Goal: Task Accomplishment & Management: Manage account settings

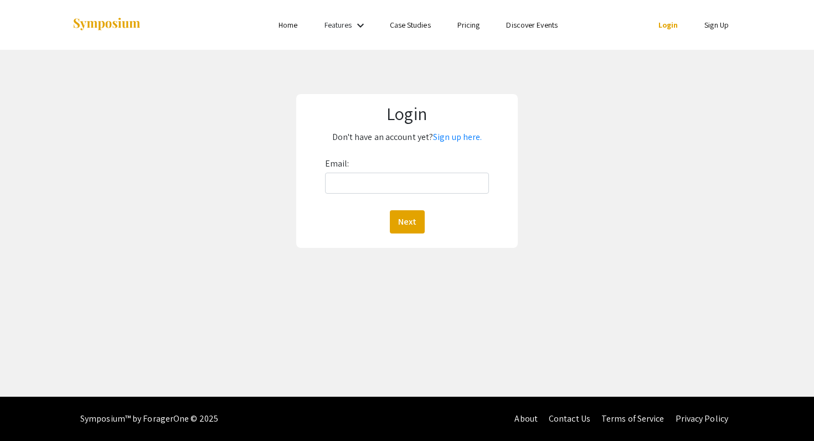
click at [668, 24] on link "Login" at bounding box center [668, 25] width 20 height 10
click at [391, 193] on input "Email:" at bounding box center [407, 183] width 164 height 21
type input "[EMAIL_ADDRESS][DOMAIN_NAME]"
click at [404, 241] on div "Login Don't have an account yet? Sign up here. Email: [EMAIL_ADDRESS][DOMAIN_NA…" at bounding box center [406, 171] width 221 height 154
click at [402, 227] on button "Next" at bounding box center [407, 221] width 35 height 23
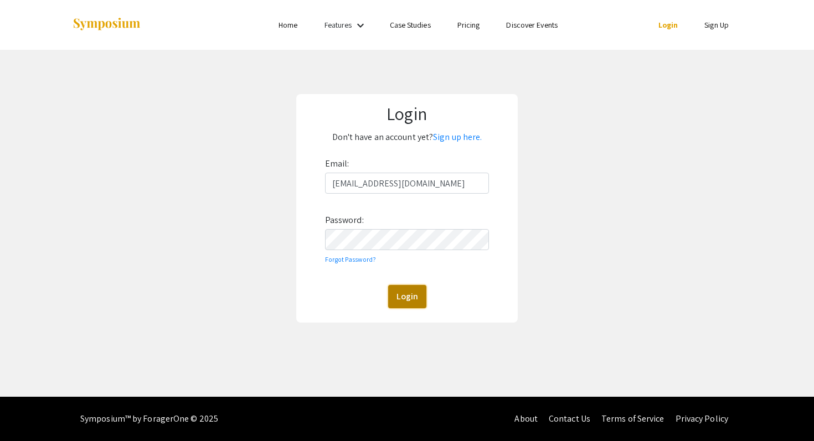
click at [411, 296] on button "Login" at bounding box center [407, 296] width 38 height 23
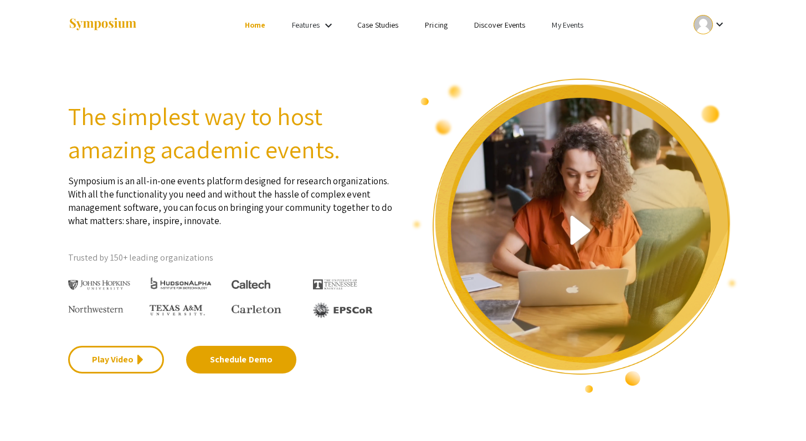
click at [558, 28] on link "My Events" at bounding box center [567, 25] width 32 height 10
click at [567, 53] on button "Events I've organized" at bounding box center [585, 49] width 95 height 27
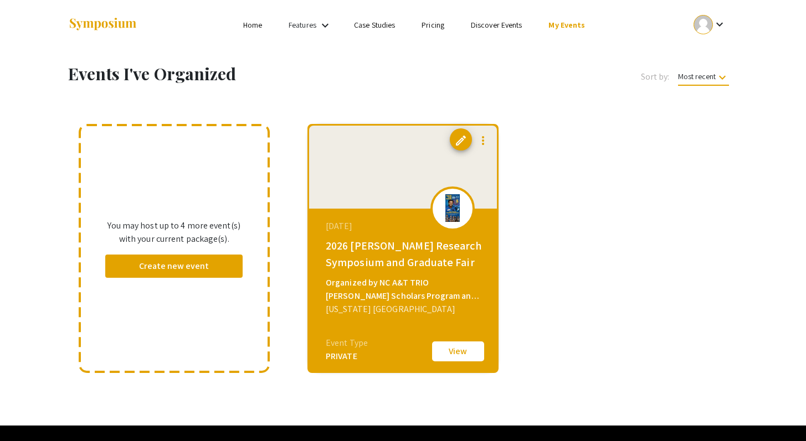
click at [385, 209] on div at bounding box center [403, 167] width 188 height 83
click at [382, 271] on div "2026 [PERSON_NAME] Research Symposium and Graduate Fair" at bounding box center [404, 253] width 157 height 33
click at [469, 360] on button "View" at bounding box center [457, 351] width 55 height 23
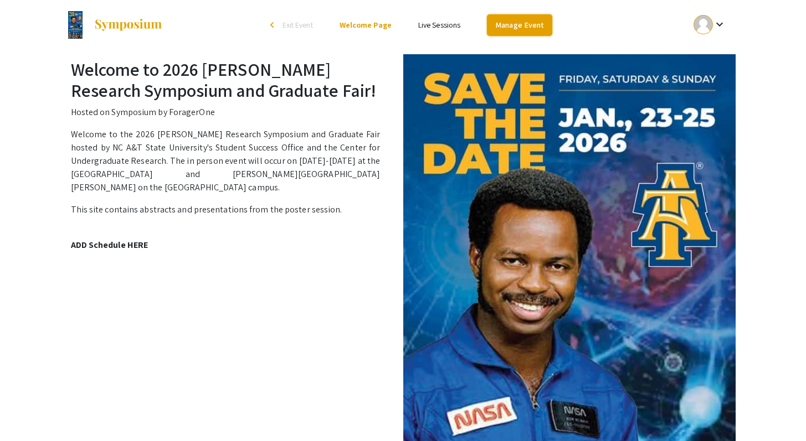
click at [515, 29] on link "Manage Event" at bounding box center [519, 25] width 65 height 22
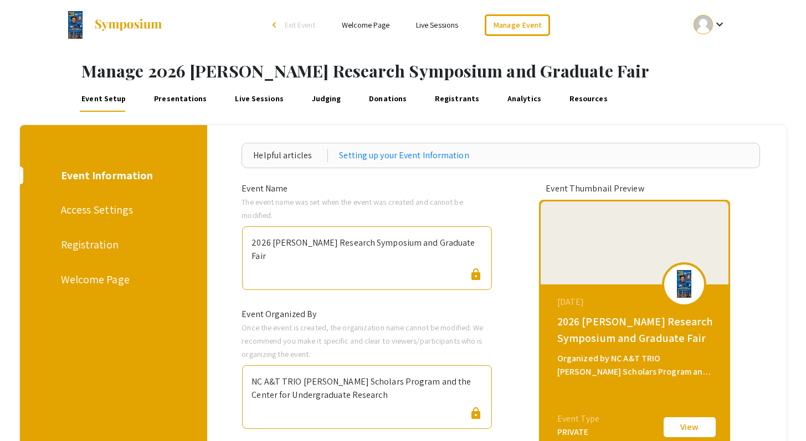
click at [95, 248] on div "Registration" at bounding box center [112, 244] width 102 height 17
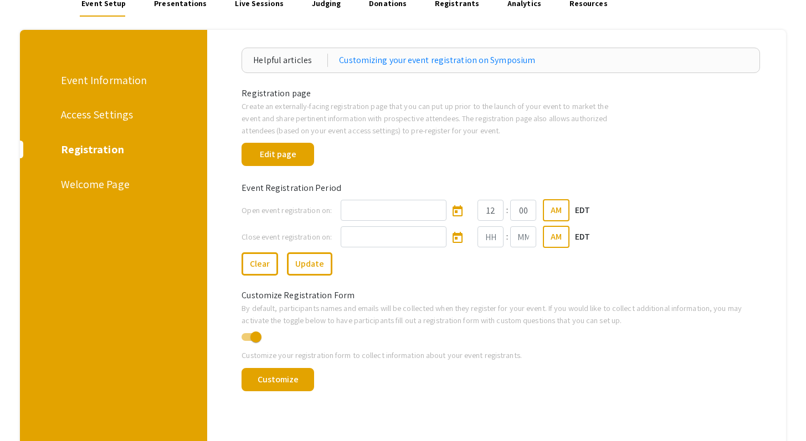
scroll to position [183, 0]
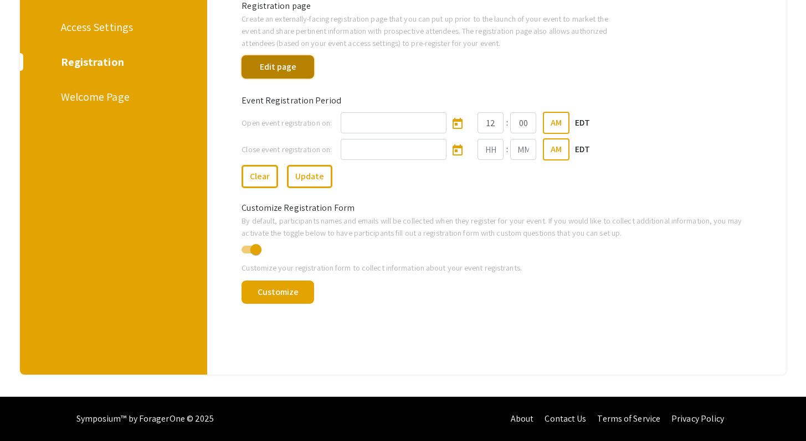
click at [277, 63] on button "Edit page" at bounding box center [277, 66] width 73 height 23
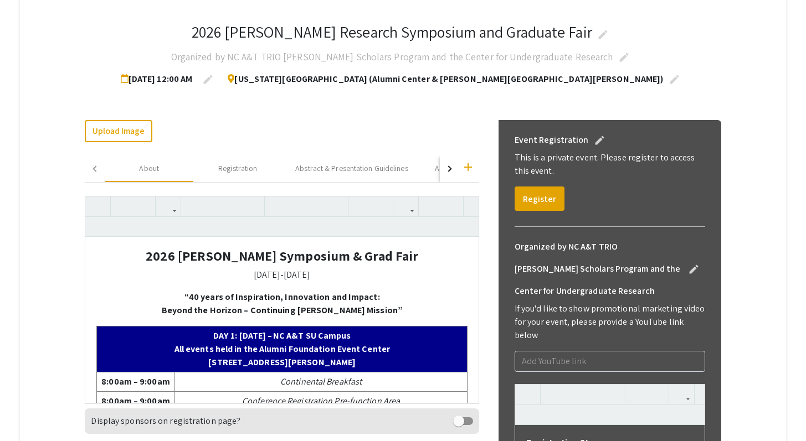
click at [55, 146] on div "Exit Page Editor Save Changes Preview Page 2026 Ronald E. McNair Research Sympo…" at bounding box center [402, 422] width 765 height 978
click at [136, 251] on h4 "2026 [PERSON_NAME] Symposium & Grad Fair" at bounding box center [281, 256] width 371 height 16
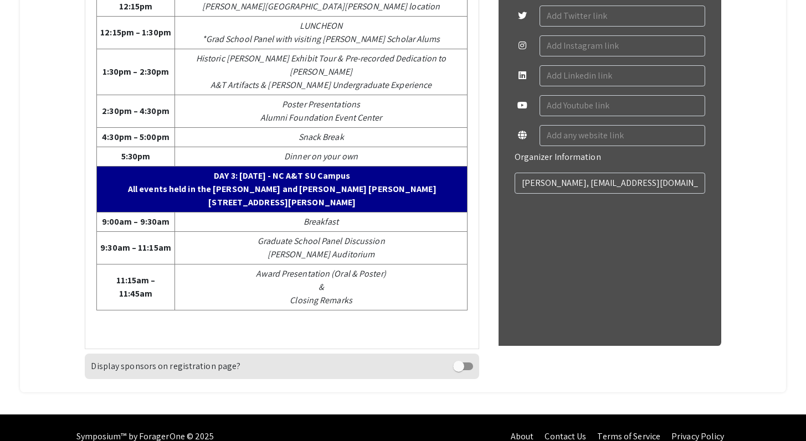
scroll to position [865, 0]
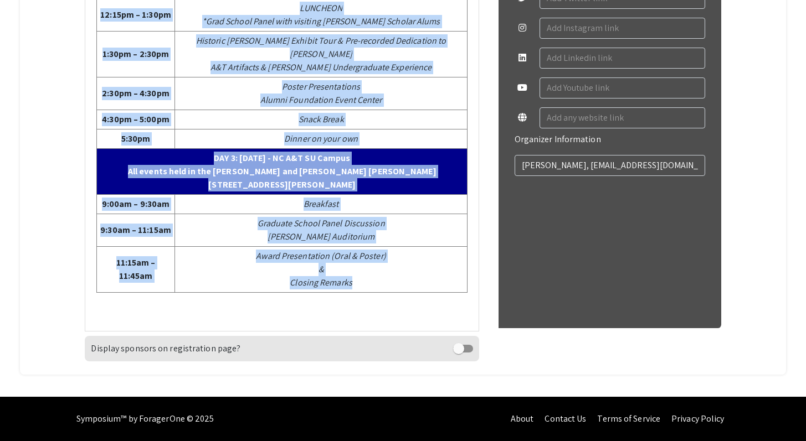
drag, startPoint x: 138, startPoint y: 257, endPoint x: 403, endPoint y: 306, distance: 269.5
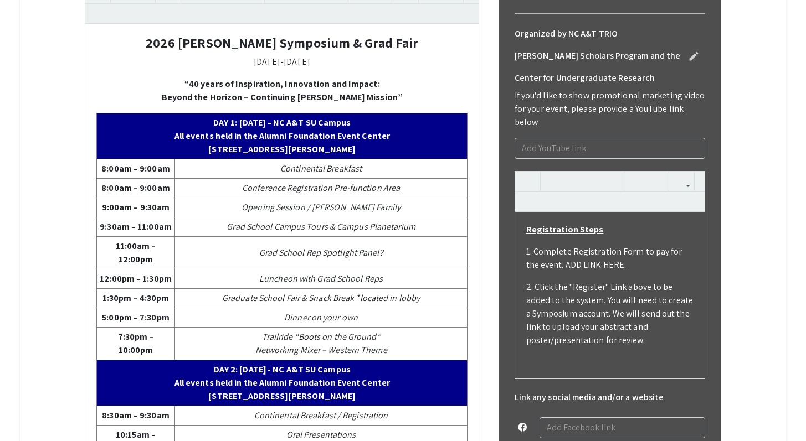
scroll to position [362, 0]
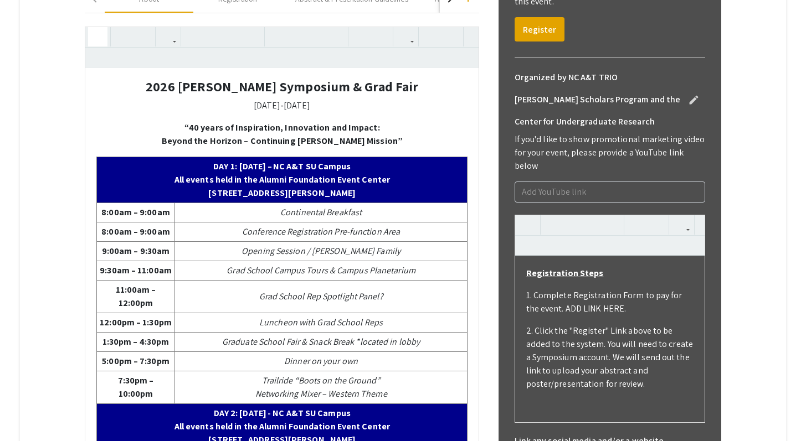
click at [94, 35] on icon "button" at bounding box center [97, 37] width 9 height 18
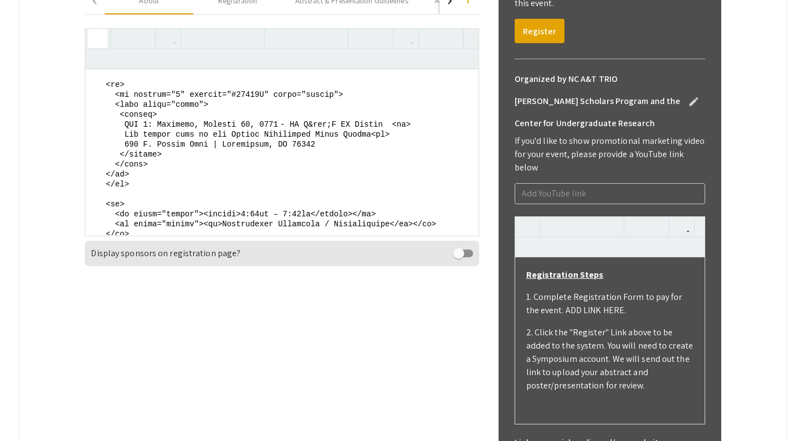
scroll to position [1261, 0]
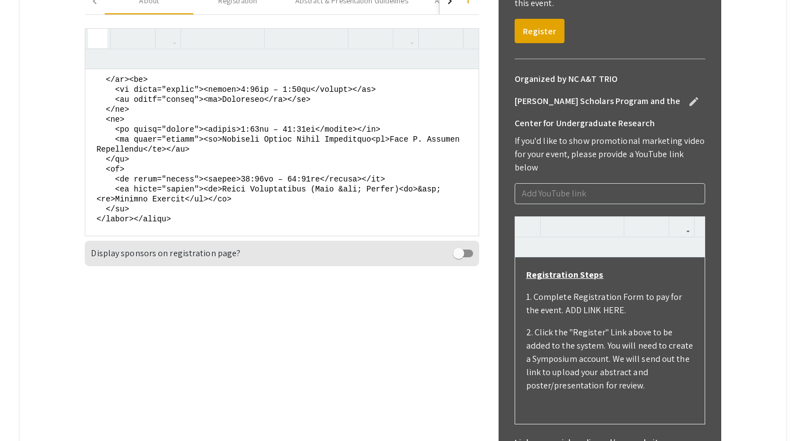
drag, startPoint x: 92, startPoint y: 84, endPoint x: 220, endPoint y: 304, distance: 255.2
click at [220, 304] on div "Upload Image Change Image add About Registration Abstract & Presentation Guidel…" at bounding box center [282, 341] width 394 height 778
click at [47, 141] on div "Exit Page Editor Save Changes Preview Page 2026 Ronald E. McNair Research Sympo…" at bounding box center [402, 254] width 765 height 978
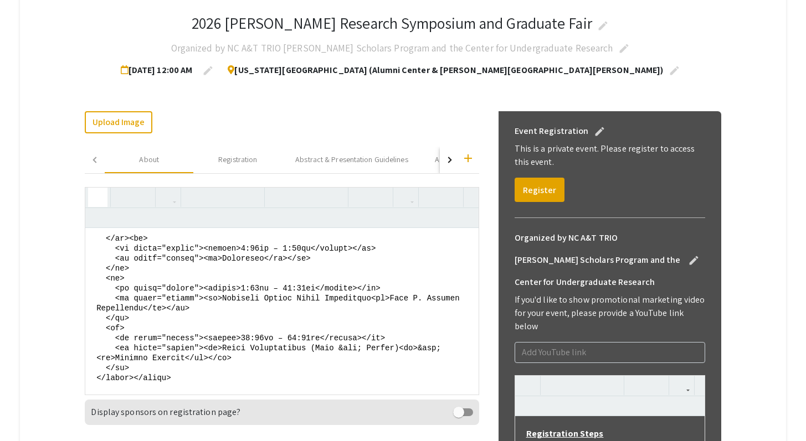
scroll to position [0, 0]
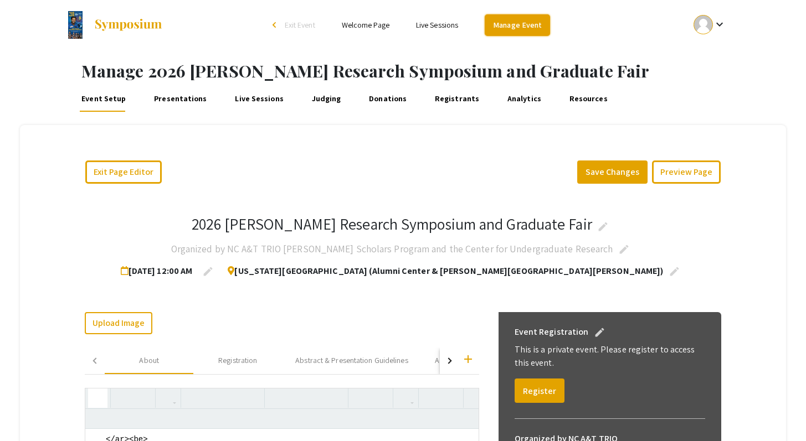
click at [531, 25] on link "Manage Event" at bounding box center [516, 25] width 65 height 22
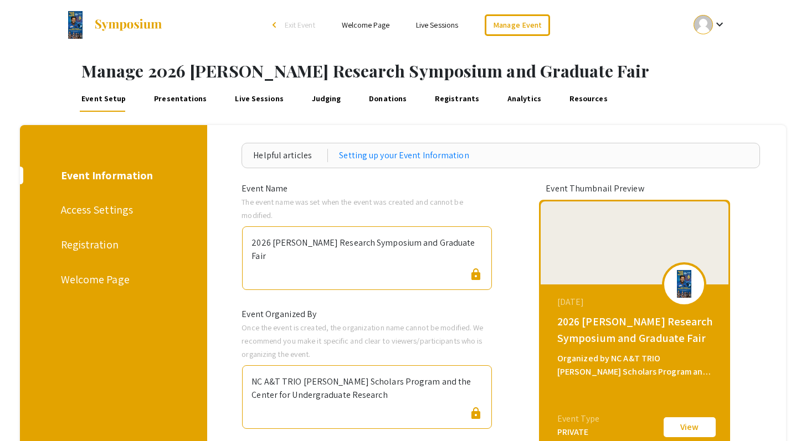
click at [99, 277] on div "Welcome Page" at bounding box center [112, 279] width 102 height 17
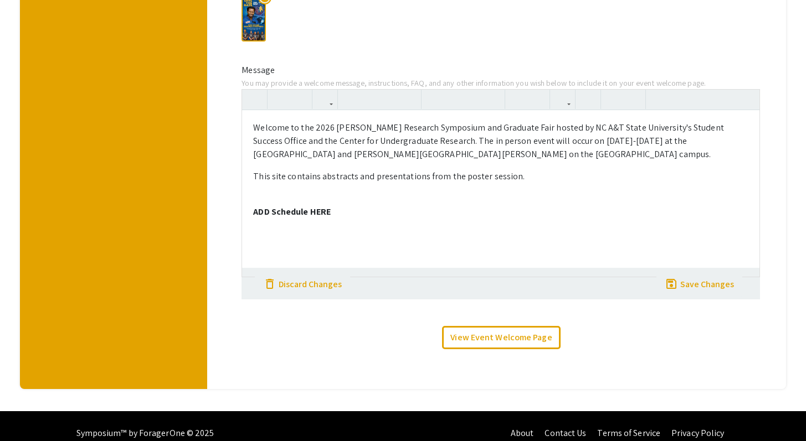
scroll to position [340, 0]
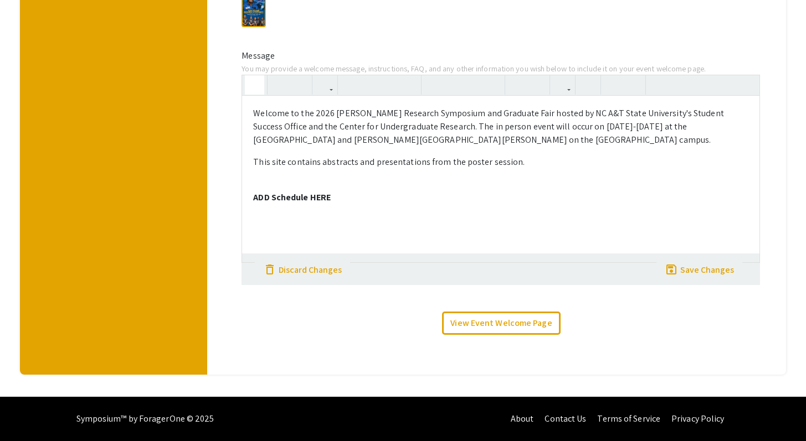
click at [250, 76] on use "button" at bounding box center [250, 76] width 0 height 0
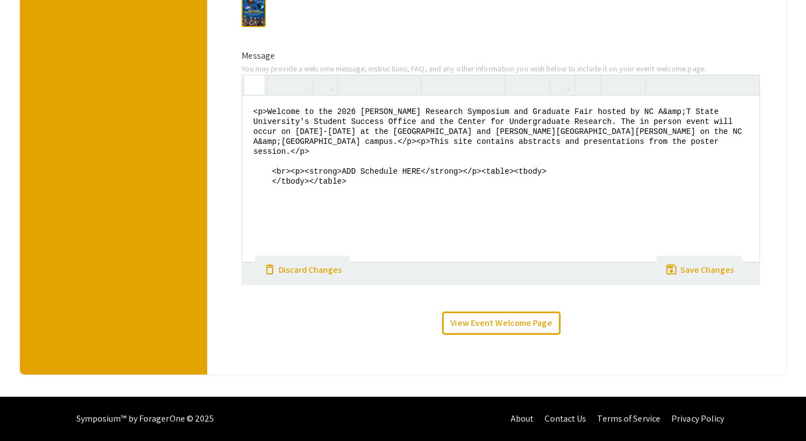
drag, startPoint x: 336, startPoint y: 171, endPoint x: 250, endPoint y: 158, distance: 87.2
click at [250, 158] on textarea "<p>Welcome to the 2026 Ronald E. McNair Research Symposium and Graduate Fair ho…" at bounding box center [500, 179] width 517 height 166
paste textarea "<center> <h4><strong>2026 Dr. Ronald E. McNair Symposium &amp; Grad Fair</stron…"
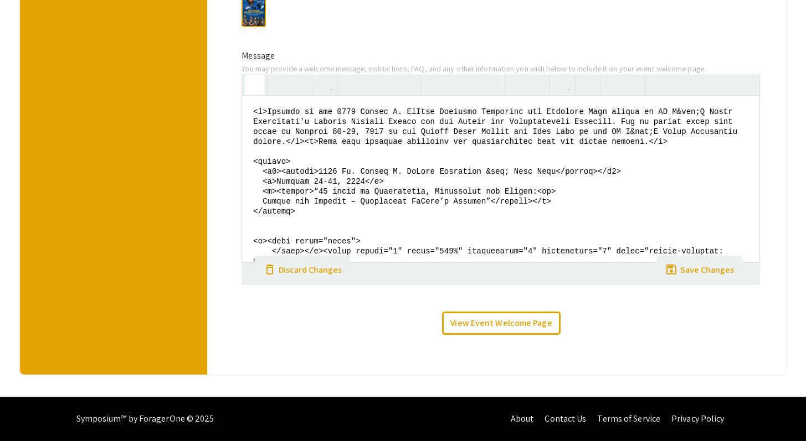
scroll to position [1220, 0]
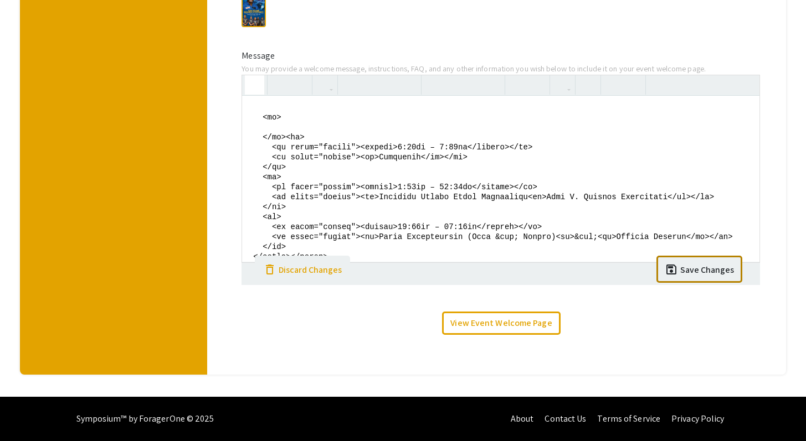
type textarea "<p>Welcome to the 2026 Ronald E. McNair Research Symposium and Graduate Fair ho…"
click at [698, 264] on div "Save Changes" at bounding box center [707, 270] width 54 height 13
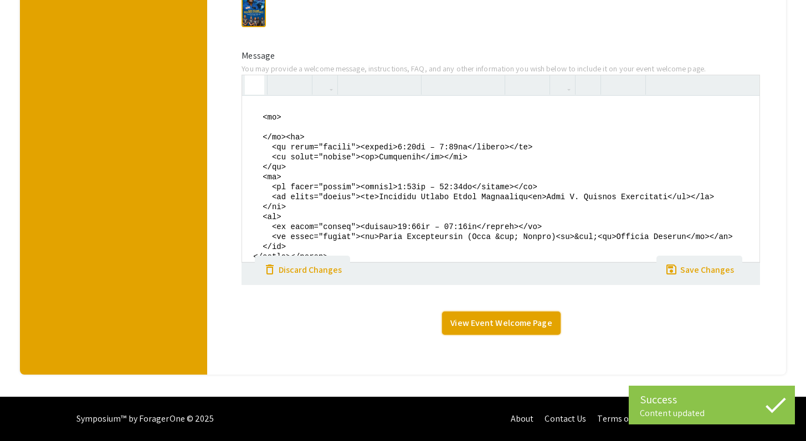
click at [483, 329] on link "View Event Welcome Page" at bounding box center [501, 323] width 118 height 23
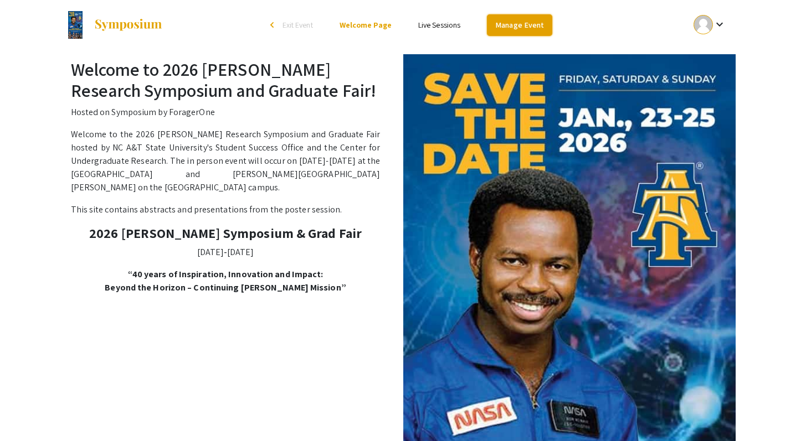
click at [526, 23] on link "Manage Event" at bounding box center [519, 25] width 65 height 22
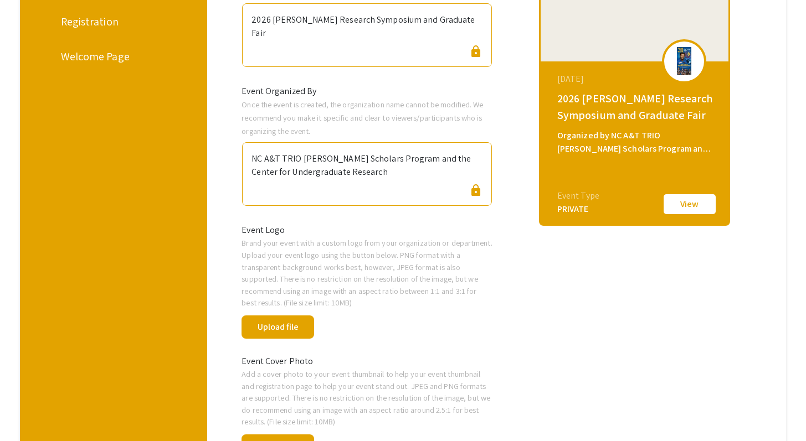
scroll to position [99, 0]
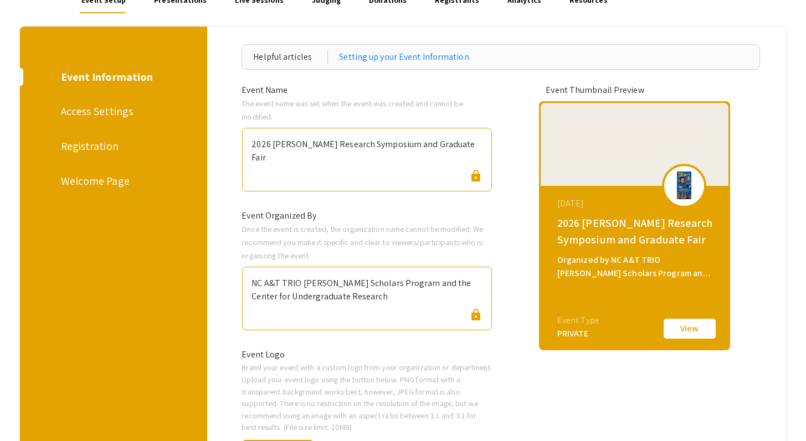
click at [115, 179] on div "Welcome Page" at bounding box center [112, 181] width 102 height 17
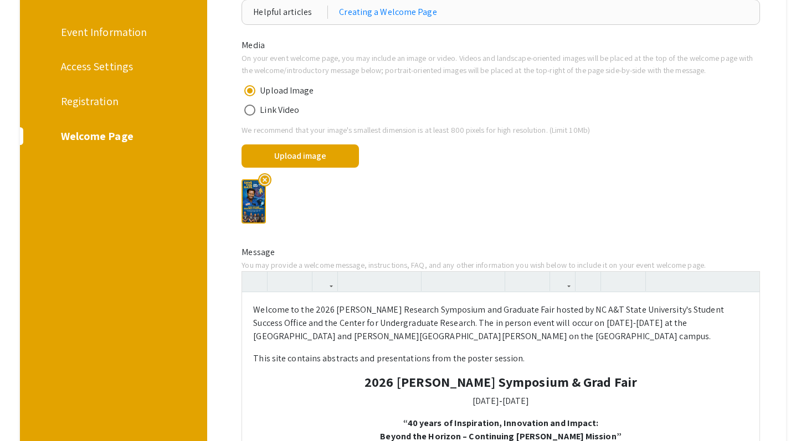
scroll to position [50, 0]
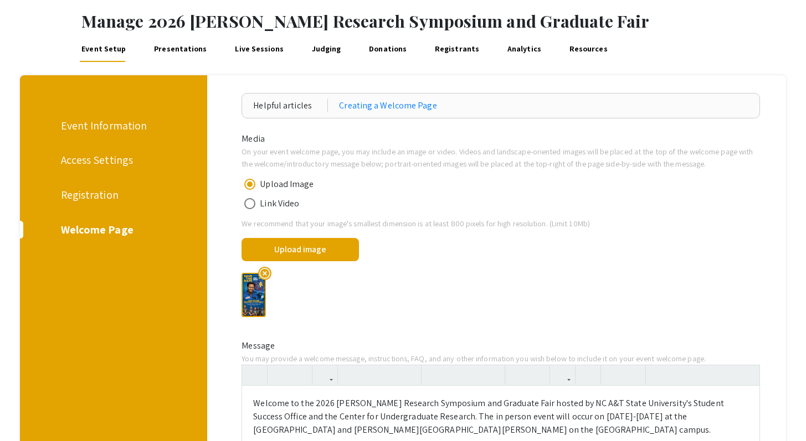
click at [259, 290] on img at bounding box center [253, 295] width 24 height 44
click at [273, 252] on button "Upload image" at bounding box center [299, 249] width 117 height 23
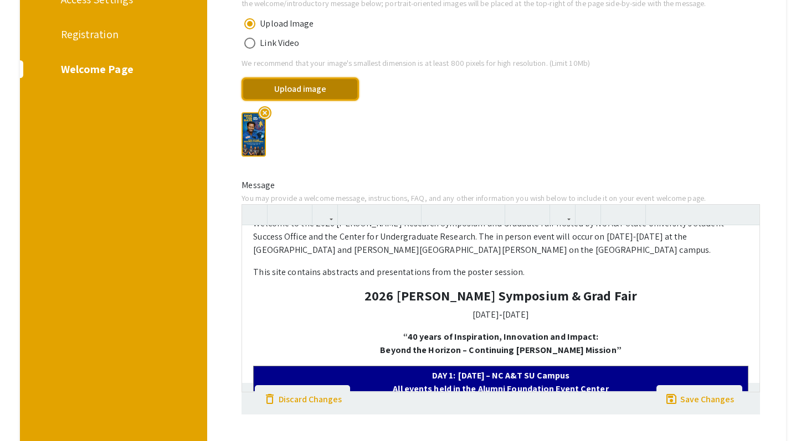
scroll to position [0, 0]
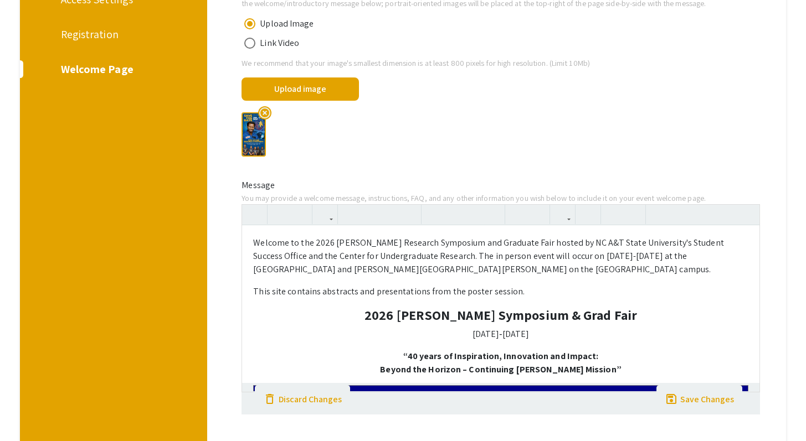
click at [227, 188] on div "Helpful articles Creating a Welcome Page Media On your event welcome page, you …" at bounding box center [500, 209] width 552 height 554
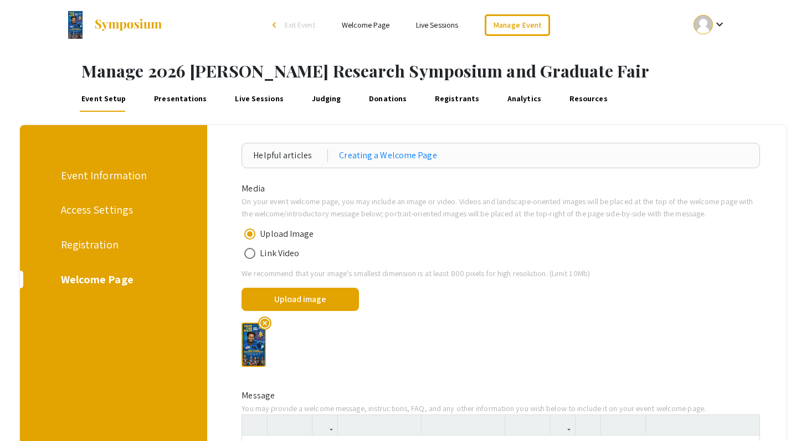
click at [105, 281] on div "Welcome Page" at bounding box center [112, 279] width 102 height 17
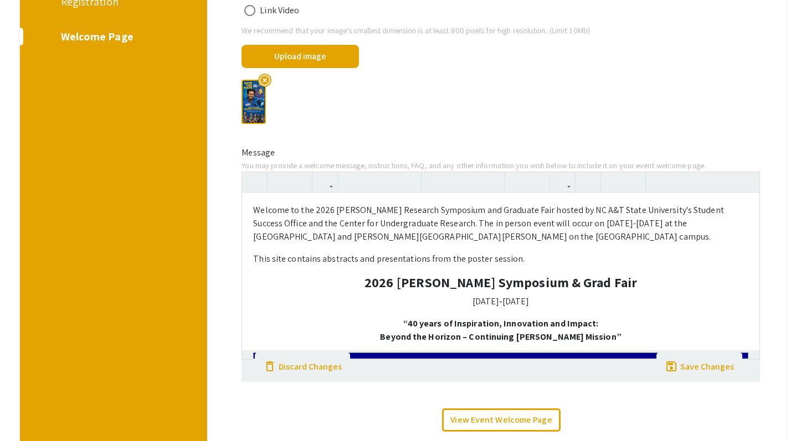
scroll to position [340, 0]
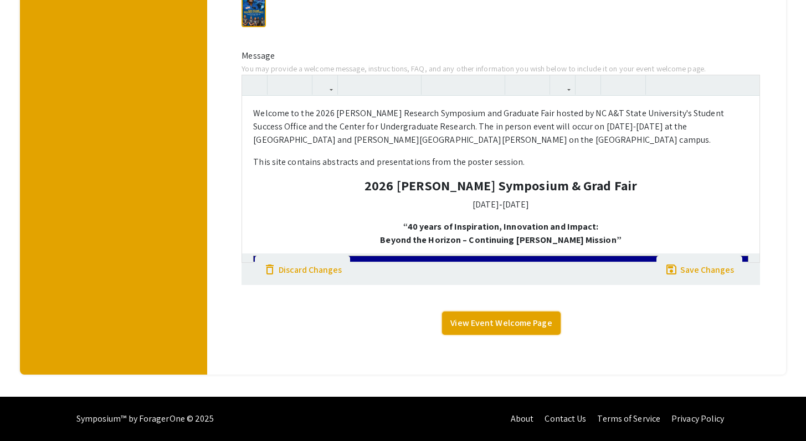
click at [508, 322] on link "View Event Welcome Page" at bounding box center [501, 323] width 118 height 23
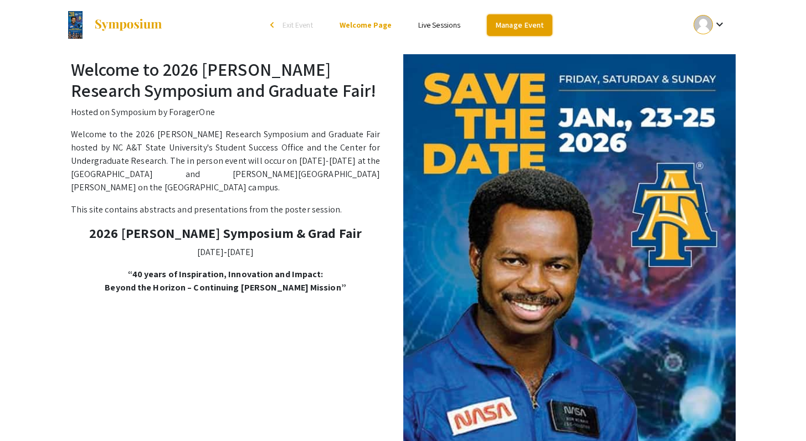
click at [512, 25] on link "Manage Event" at bounding box center [519, 25] width 65 height 22
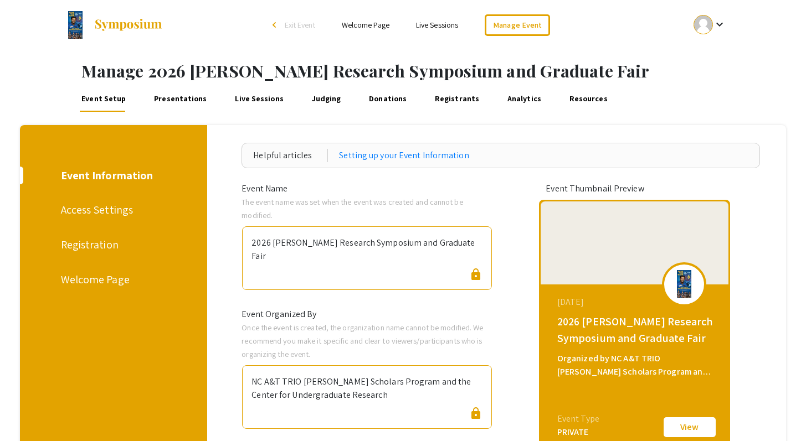
click at [100, 279] on div "Welcome Page" at bounding box center [112, 279] width 102 height 17
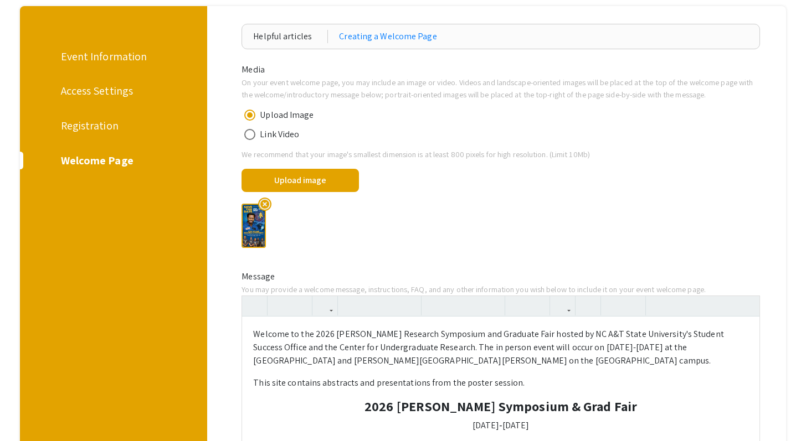
scroll to position [340, 0]
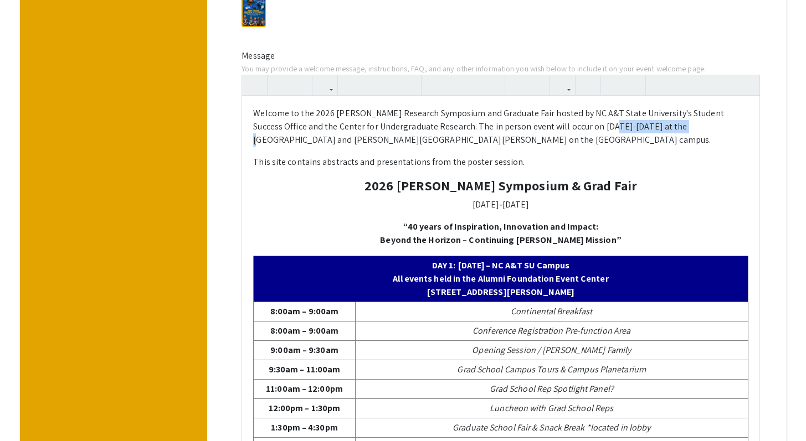
drag, startPoint x: 605, startPoint y: 128, endPoint x: 642, endPoint y: 131, distance: 37.7
click at [642, 131] on p "Welcome to the 2026 [PERSON_NAME] Research Symposium and Graduate Fair hosted b…" at bounding box center [500, 127] width 494 height 40
type textarea "<p>Welcome to the 2026 Ronald E. McNair Research Symposium and Graduate Fair ho…"
click at [353, 86] on icon "button" at bounding box center [349, 85] width 9 height 18
click at [130, 162] on div "Event Information Access Settings Registration Welcome Page" at bounding box center [109, 388] width 195 height 1207
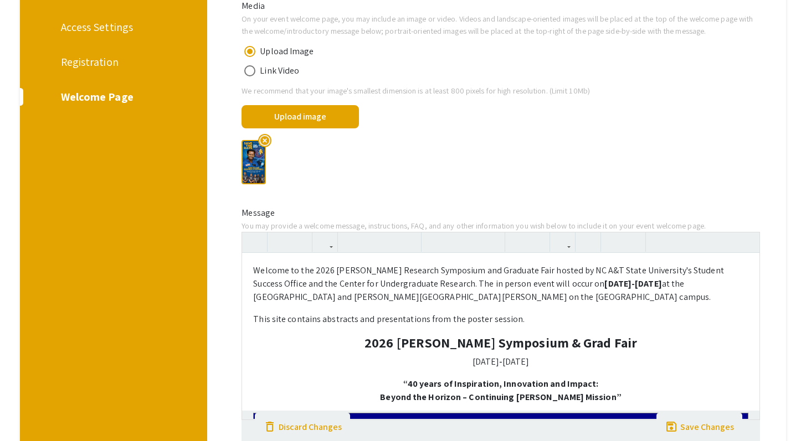
scroll to position [156, 0]
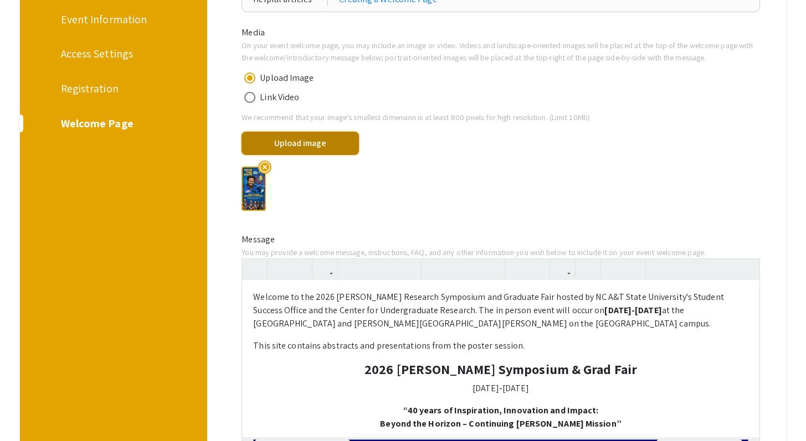
click at [300, 147] on button "Upload image" at bounding box center [299, 143] width 117 height 23
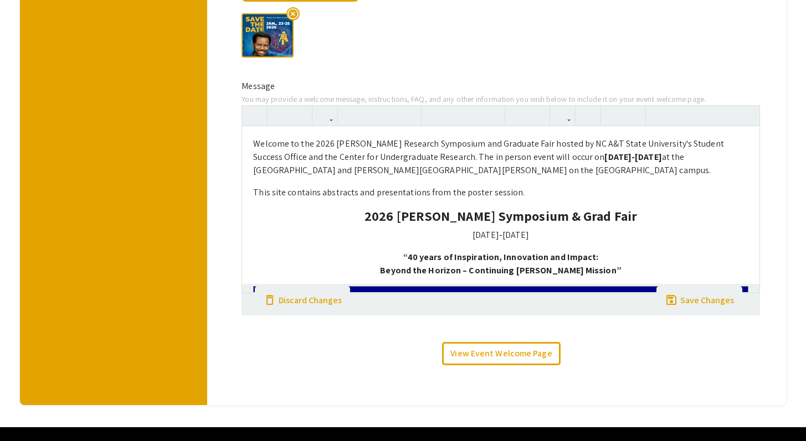
scroll to position [340, 0]
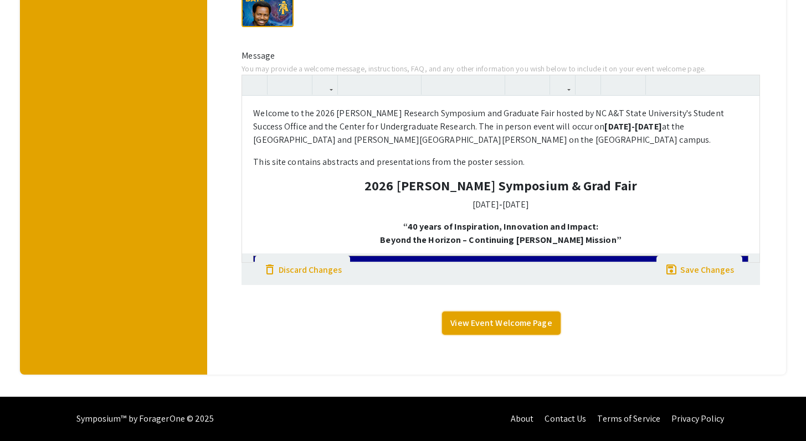
click at [534, 324] on link "View Event Welcome Page" at bounding box center [501, 323] width 118 height 23
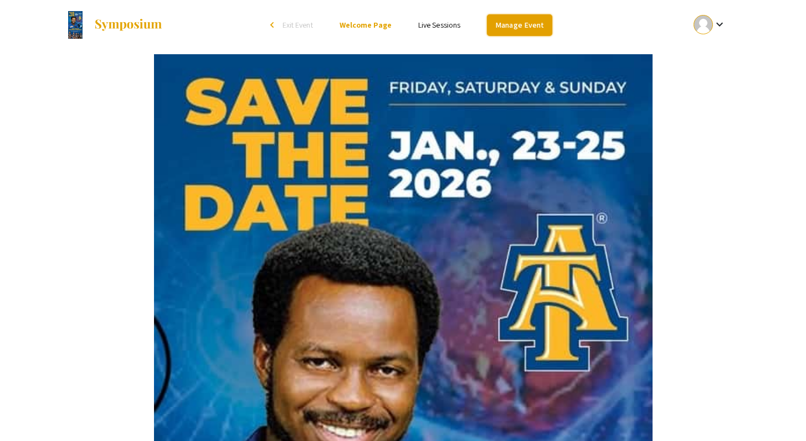
click at [528, 29] on link "Manage Event" at bounding box center [519, 25] width 65 height 22
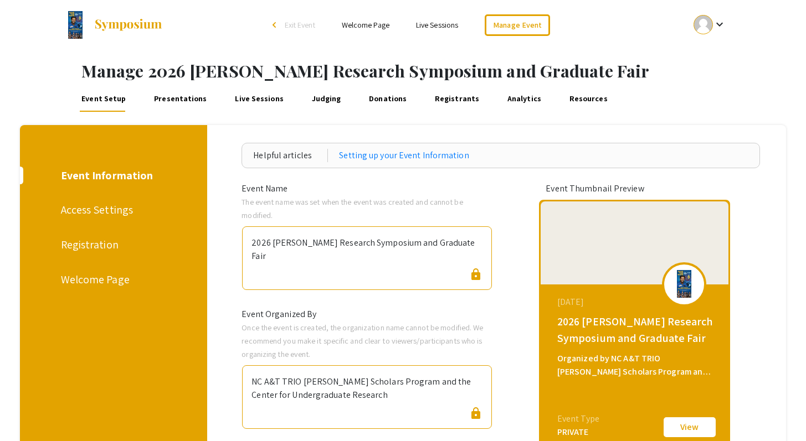
click at [109, 277] on div "Welcome Page" at bounding box center [112, 279] width 102 height 17
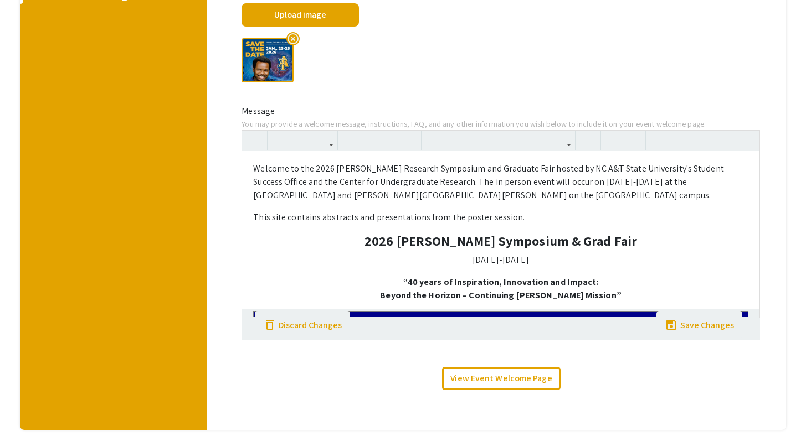
scroll to position [290, 0]
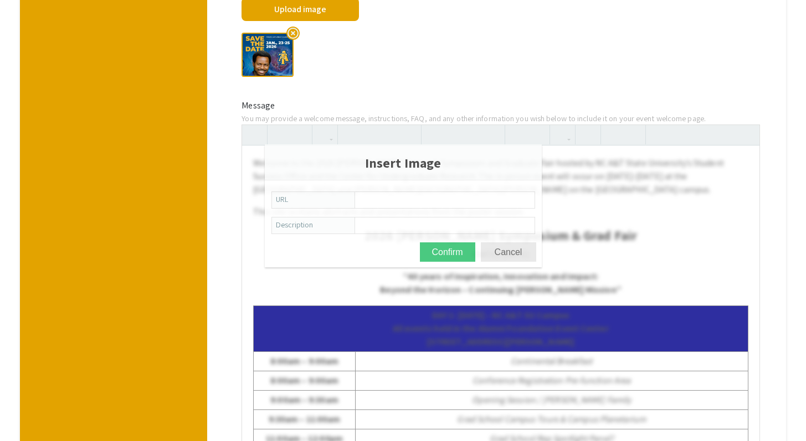
click at [588, 134] on div at bounding box center [590, 135] width 25 height 20
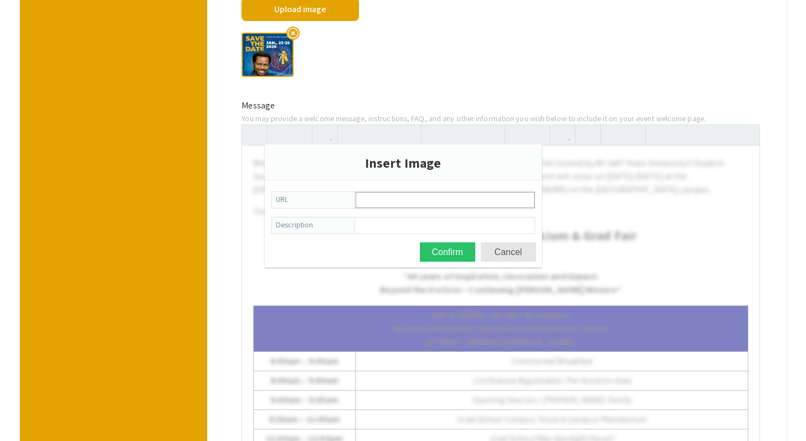
click at [385, 203] on input "URL" at bounding box center [445, 200] width 178 height 15
click at [379, 204] on input "URL" at bounding box center [445, 200] width 178 height 15
paste input "https://www.google.com/imgres?q=mcnair%20scholars%20program%20ncat&imgurl=https…"
type input "https://www.google.com/imgres?q=mcnair%20scholars%20program%20ncat&imgurl=https…"
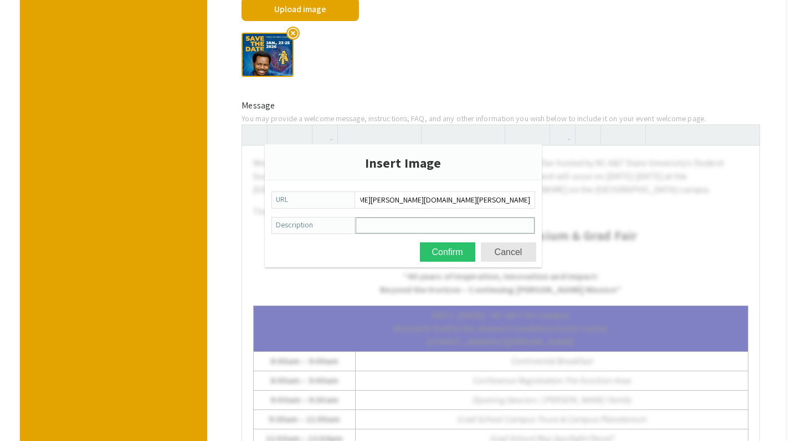
scroll to position [0, 0]
click at [395, 228] on input "Description" at bounding box center [445, 225] width 178 height 15
type input "Test"
click at [446, 256] on button "Confirm" at bounding box center [447, 251] width 55 height 19
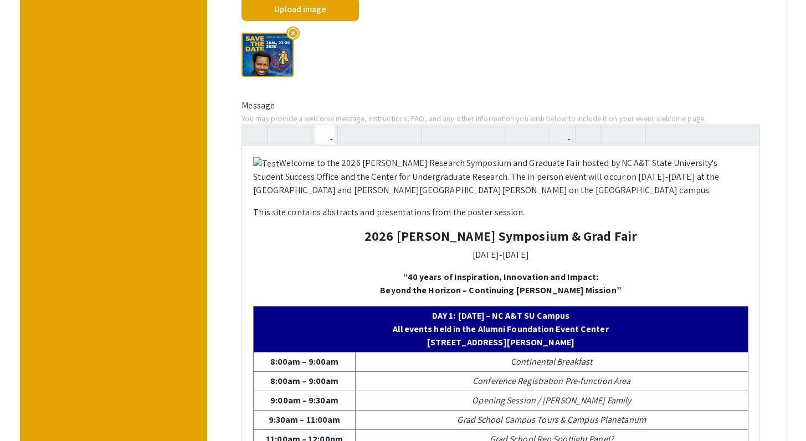
type textarea "<p><img src="https://www.google.com/imgres?q=mcnair%20scholars%20program%20ncat…"
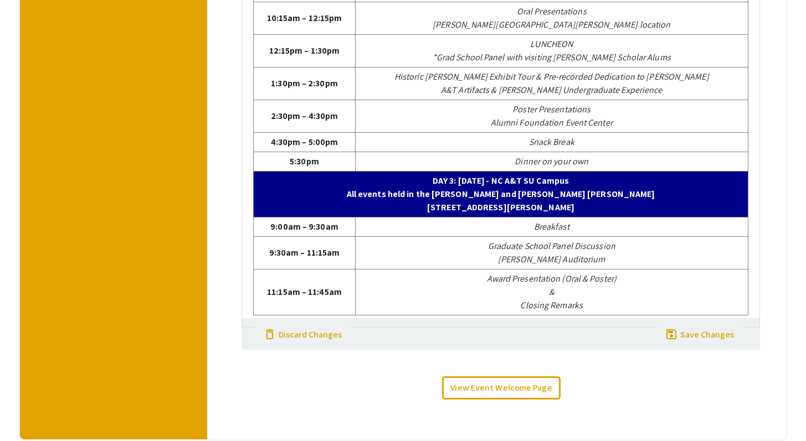
scroll to position [980, 0]
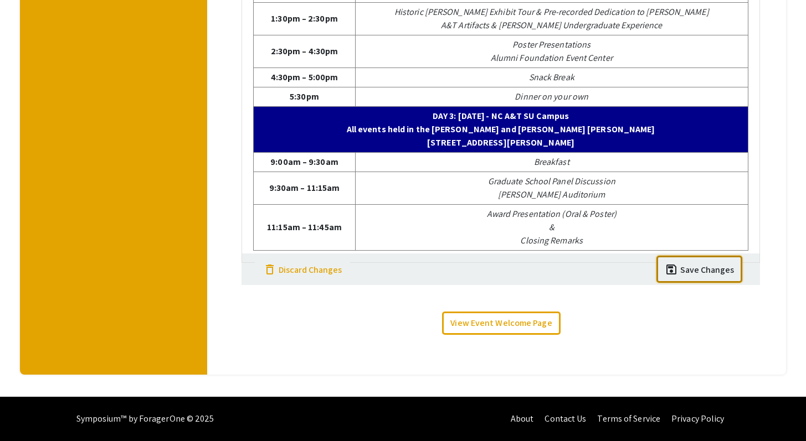
click at [711, 272] on div "Save Changes" at bounding box center [707, 270] width 54 height 13
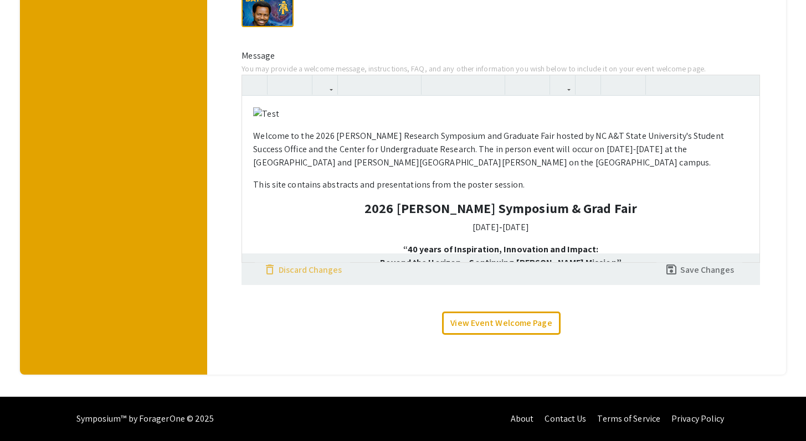
scroll to position [340, 0]
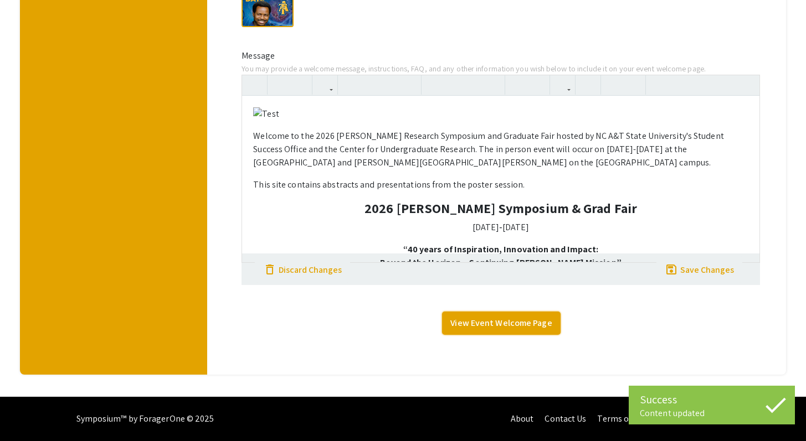
click at [500, 323] on link "View Event Welcome Page" at bounding box center [501, 323] width 118 height 23
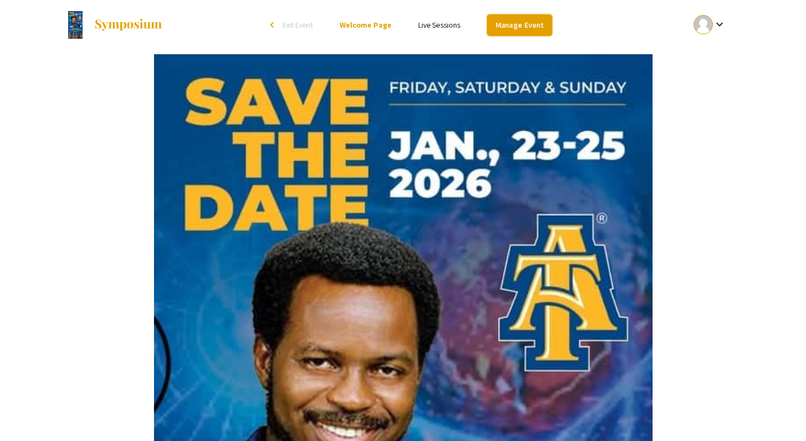
click at [529, 21] on link "Manage Event" at bounding box center [519, 25] width 65 height 22
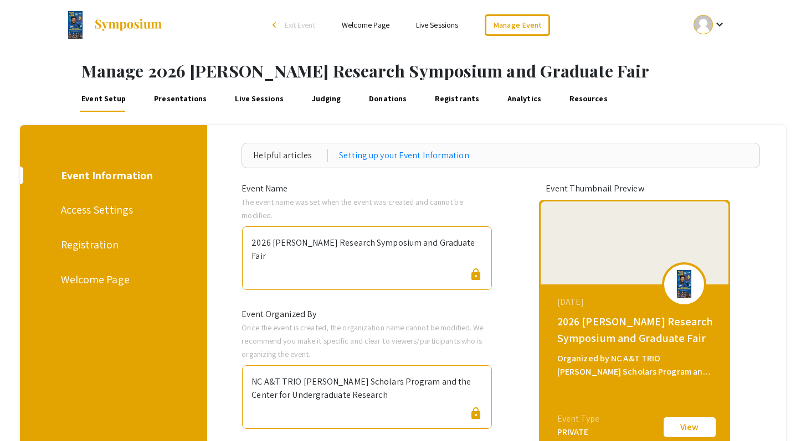
click at [90, 285] on div "Welcome Page" at bounding box center [112, 279] width 102 height 17
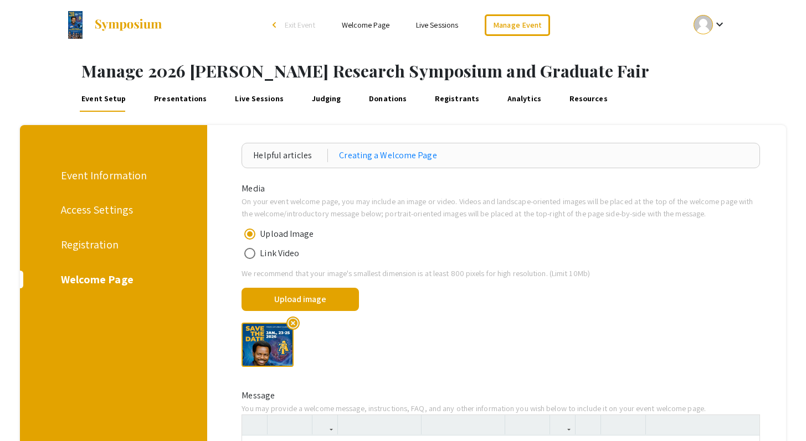
click at [297, 327] on span "highlight_off" at bounding box center [292, 323] width 13 height 13
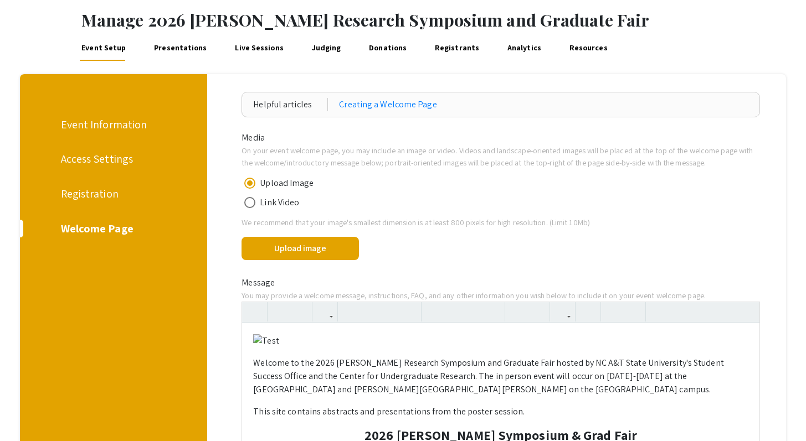
scroll to position [74, 0]
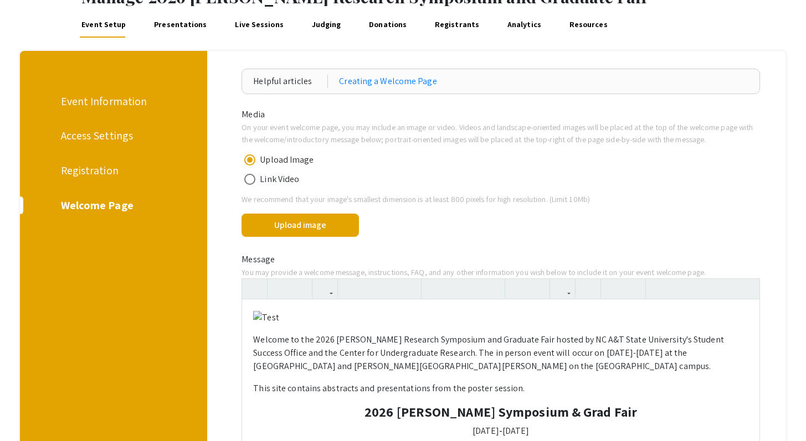
click at [306, 323] on p at bounding box center [500, 318] width 494 height 14
drag, startPoint x: 306, startPoint y: 323, endPoint x: 252, endPoint y: 321, distance: 53.2
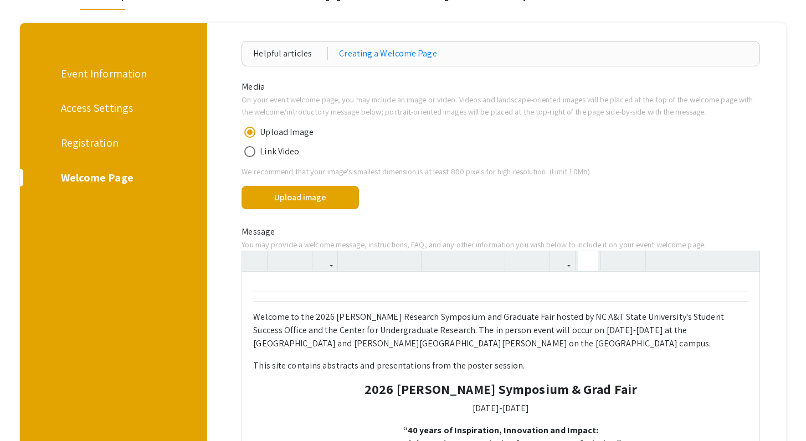
click at [593, 264] on div at bounding box center [590, 261] width 25 height 20
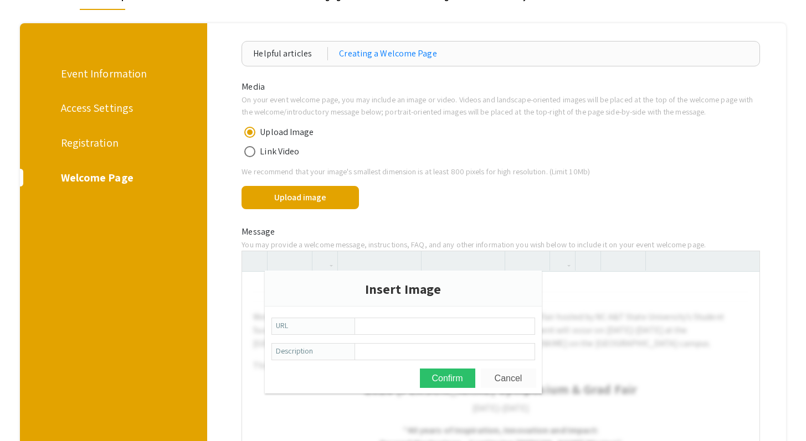
click at [504, 376] on button "Cancel" at bounding box center [508, 378] width 55 height 19
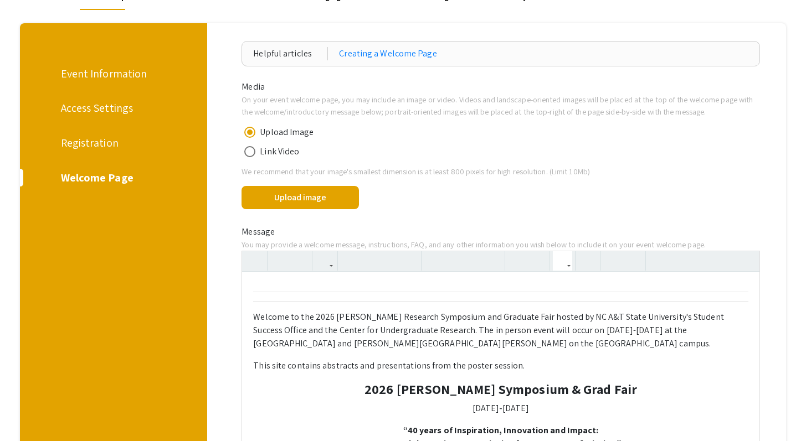
click at [569, 266] on button "button" at bounding box center [562, 260] width 19 height 19
drag, startPoint x: 374, startPoint y: 304, endPoint x: 287, endPoint y: 292, distance: 88.4
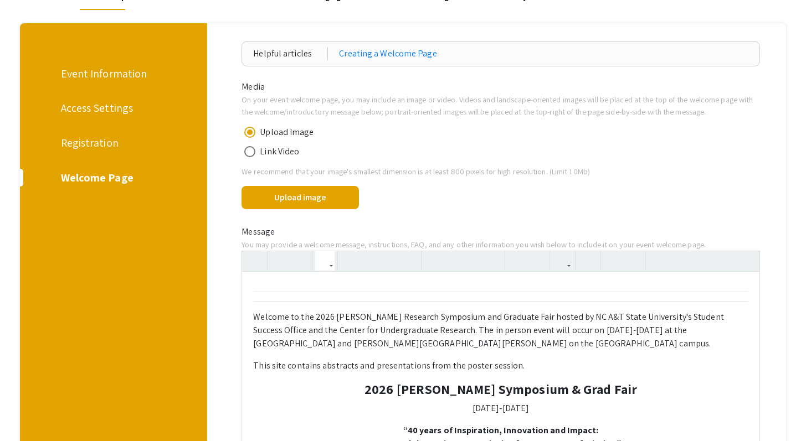
drag, startPoint x: 254, startPoint y: 288, endPoint x: 281, endPoint y: 298, distance: 29.1
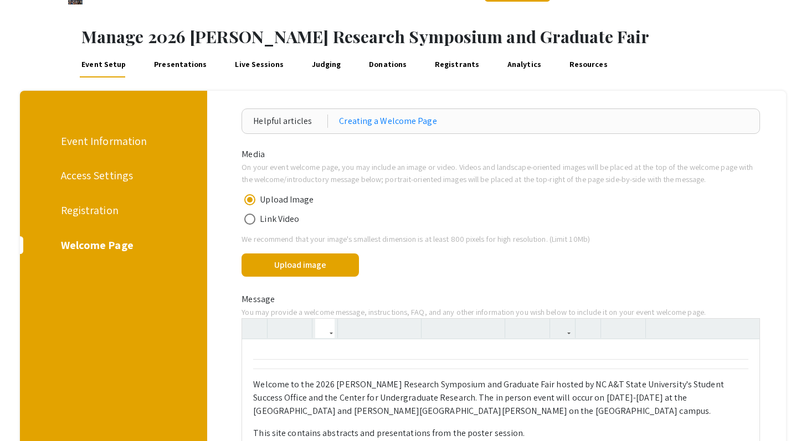
scroll to position [97, 0]
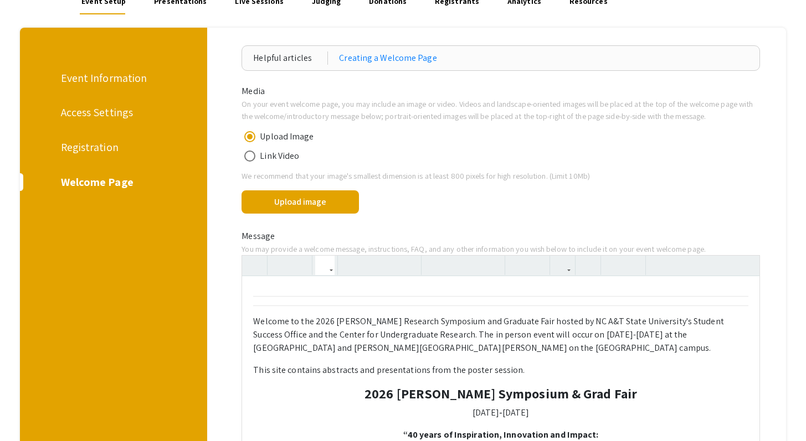
click at [256, 324] on p "Welcome to the 2026 [PERSON_NAME] Research Symposium and Graduate Fair hosted b…" at bounding box center [500, 335] width 494 height 40
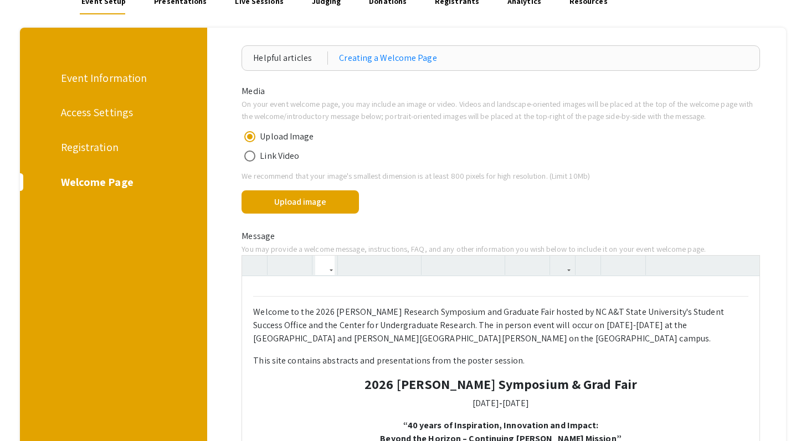
scroll to position [89, 0]
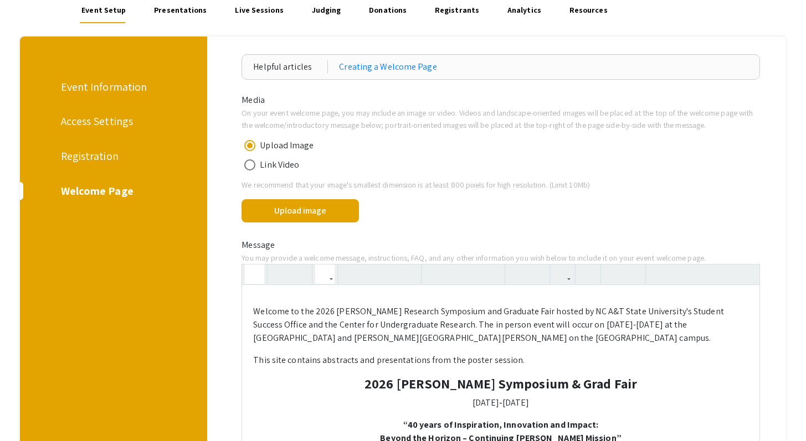
type textarea "<p>Welcome to the 2026 Ronald E. McNair Research Symposium and Graduate Fair ho…"
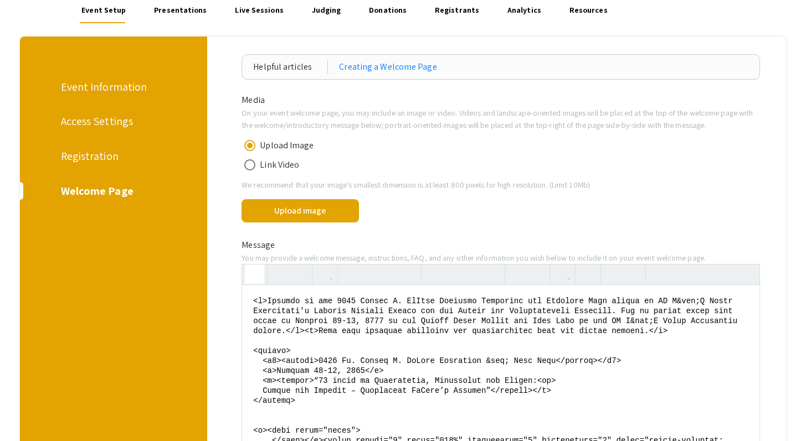
click at [256, 273] on icon "button" at bounding box center [254, 274] width 9 height 18
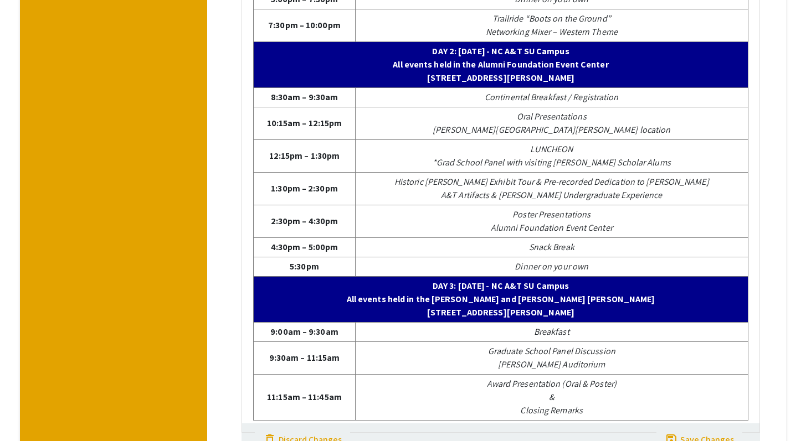
scroll to position [860, 0]
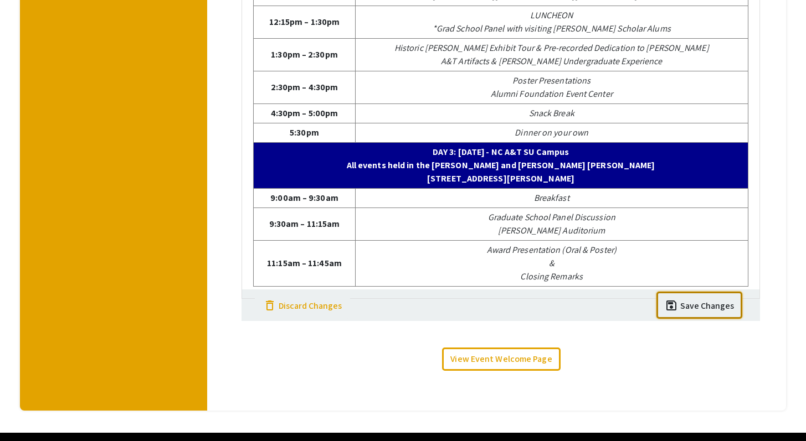
click at [712, 309] on div "Save Changes" at bounding box center [707, 306] width 54 height 13
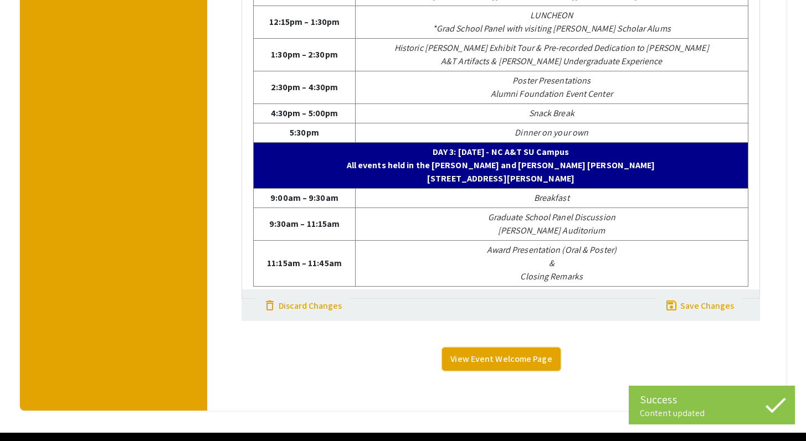
click at [487, 358] on link "View Event Welcome Page" at bounding box center [501, 359] width 118 height 23
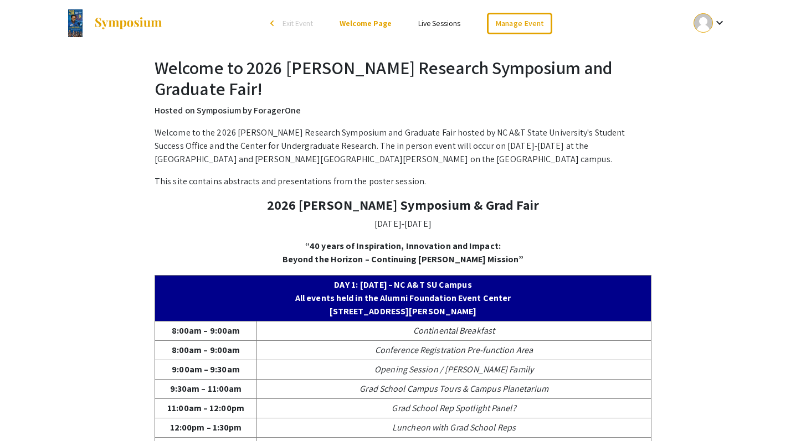
scroll to position [2, 0]
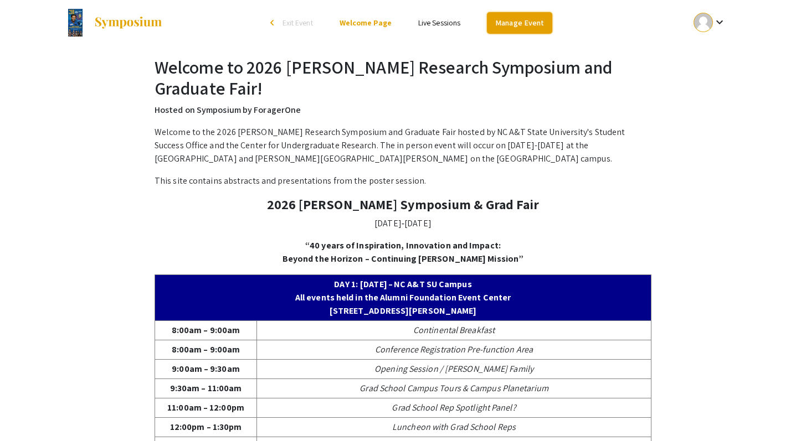
click at [509, 23] on link "Manage Event" at bounding box center [519, 23] width 65 height 22
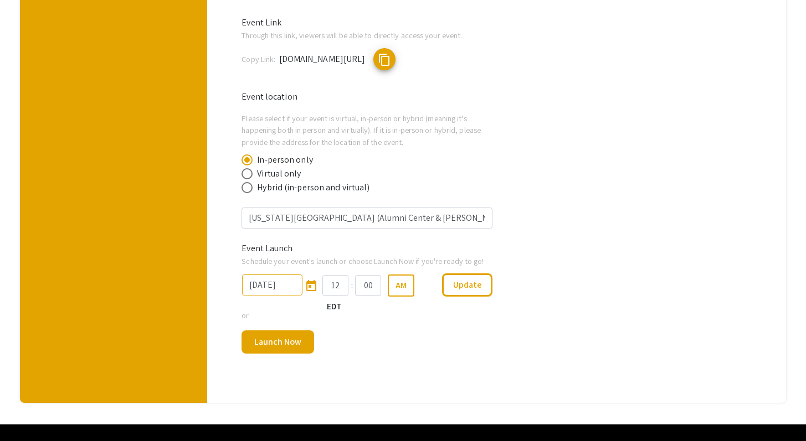
scroll to position [691, 0]
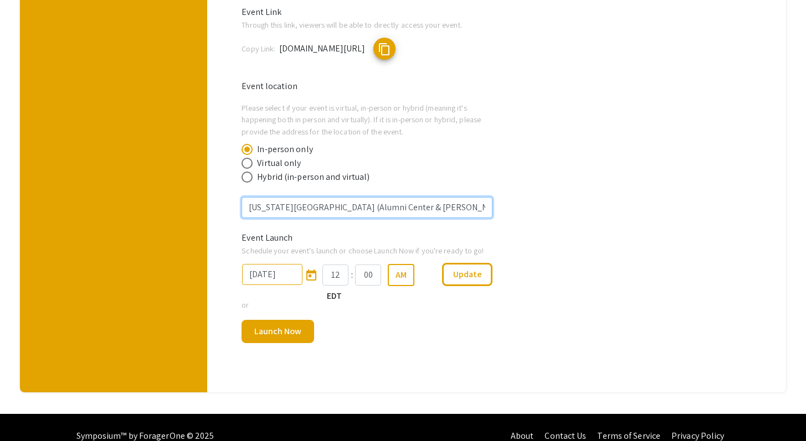
click at [276, 197] on input "[US_STATE][GEOGRAPHIC_DATA] (Alumni Center & [PERSON_NAME][GEOGRAPHIC_DATA][PER…" at bounding box center [366, 207] width 251 height 21
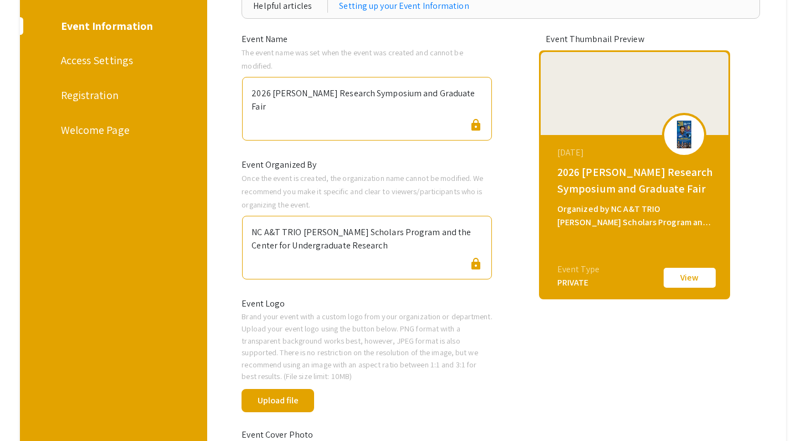
scroll to position [144, 0]
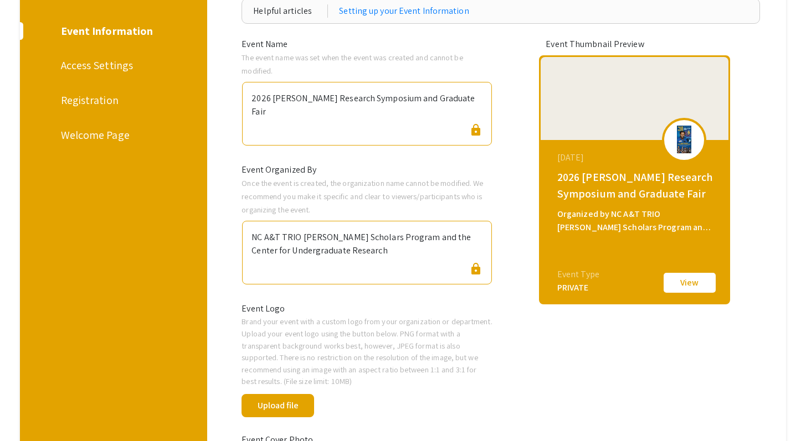
click at [118, 141] on div "Welcome Page" at bounding box center [112, 135] width 102 height 17
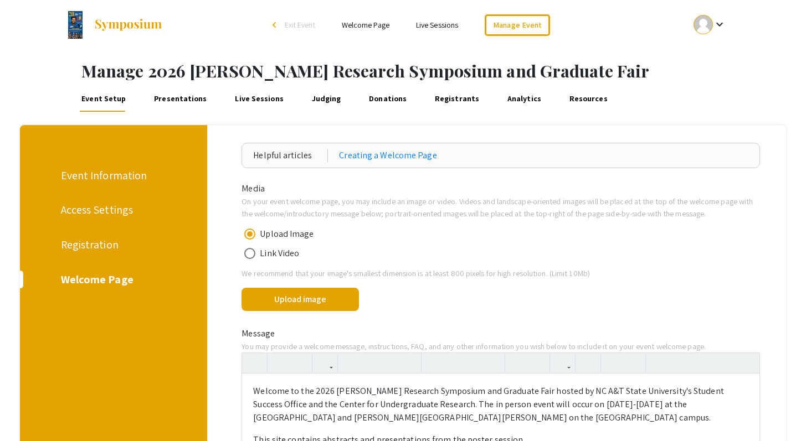
click at [81, 280] on div "Welcome Page" at bounding box center [112, 279] width 102 height 17
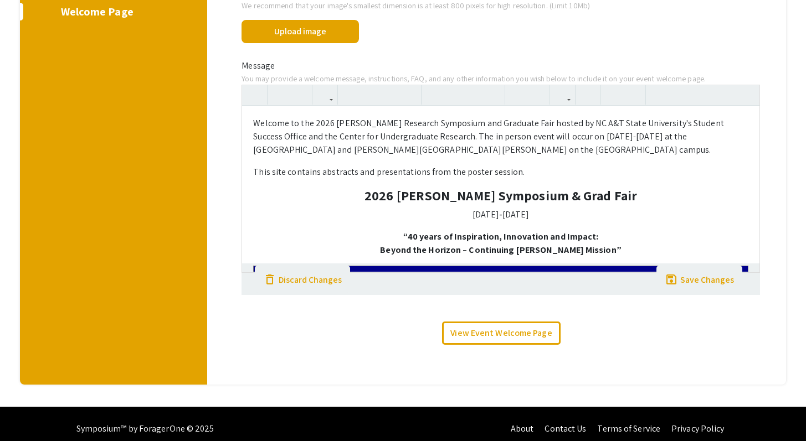
scroll to position [278, 0]
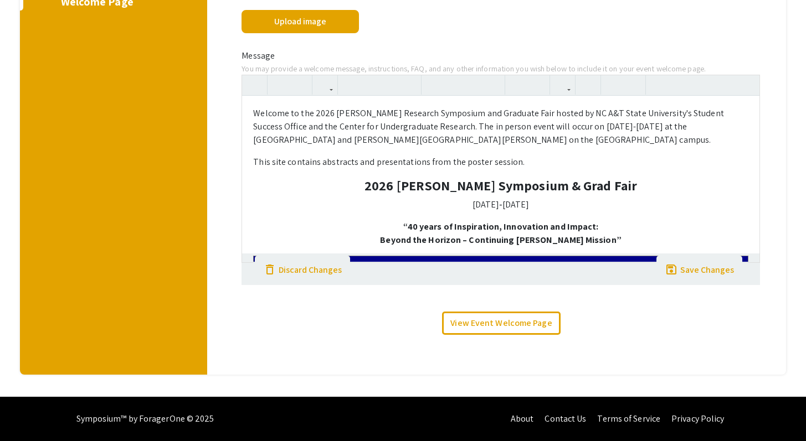
click at [456, 127] on p "Welcome to the 2026 [PERSON_NAME] Research Symposium and Graduate Fair hosted b…" at bounding box center [500, 127] width 494 height 40
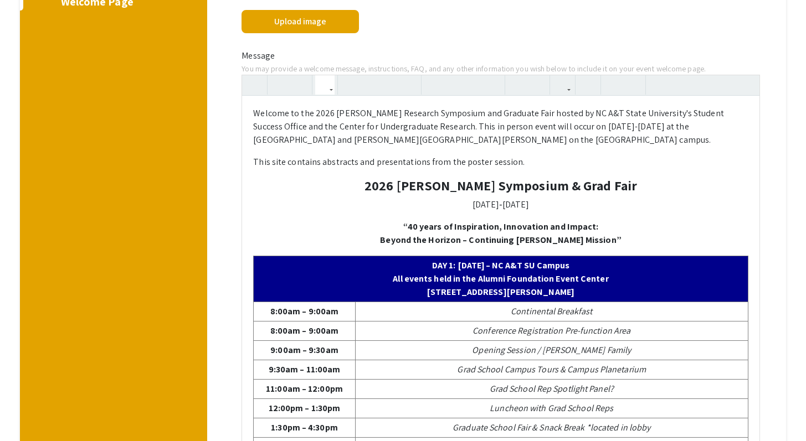
click at [472, 125] on p "Welcome to the 2026 [PERSON_NAME] Research Symposium and Graduate Fair hosted b…" at bounding box center [500, 127] width 494 height 40
click at [471, 127] on p "Welcome to the 2026 [PERSON_NAME] Research Symposium and Graduate Fair hosted b…" at bounding box center [500, 127] width 494 height 40
type textarea "<l>Ipsumdo si ame 5749 Consec A. ElItse Doeiusmo Temporinc utl Etdolore Magn al…"
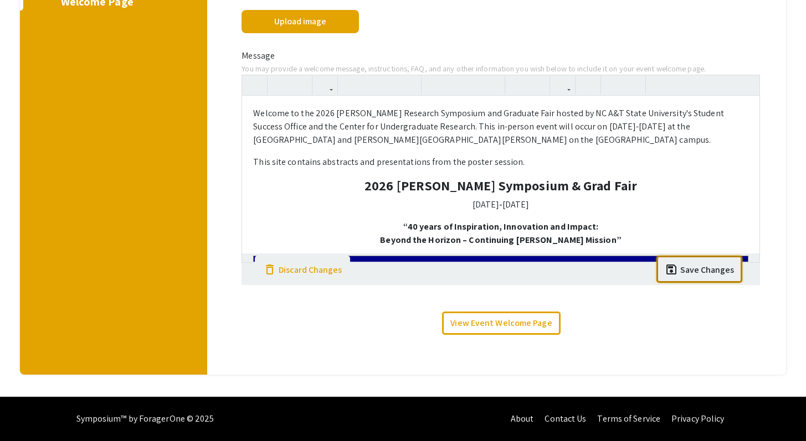
click at [696, 364] on div "Helpful articles Creating a Welcome Page Media On your event welcome page, you …" at bounding box center [500, 111] width 586 height 528
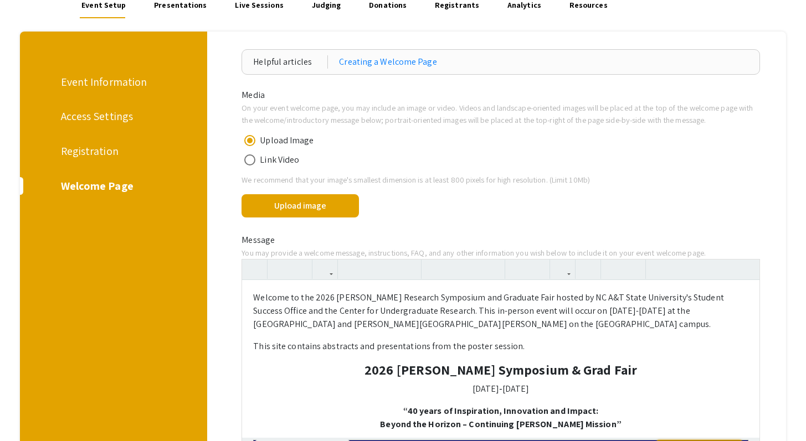
scroll to position [0, 0]
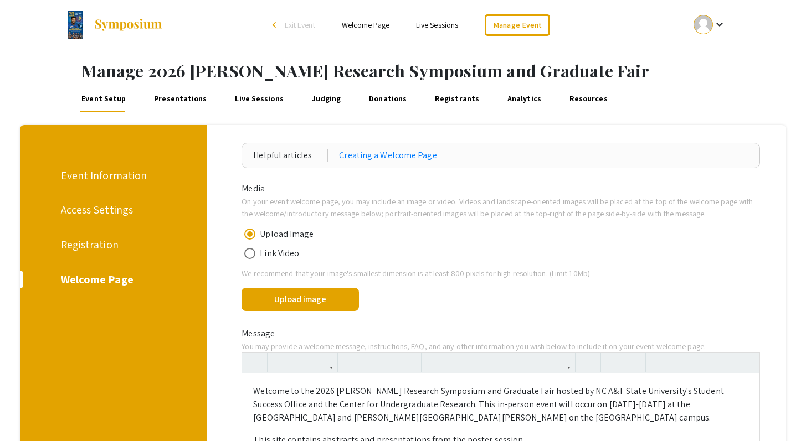
click at [109, 285] on div "Welcome Page" at bounding box center [112, 279] width 102 height 17
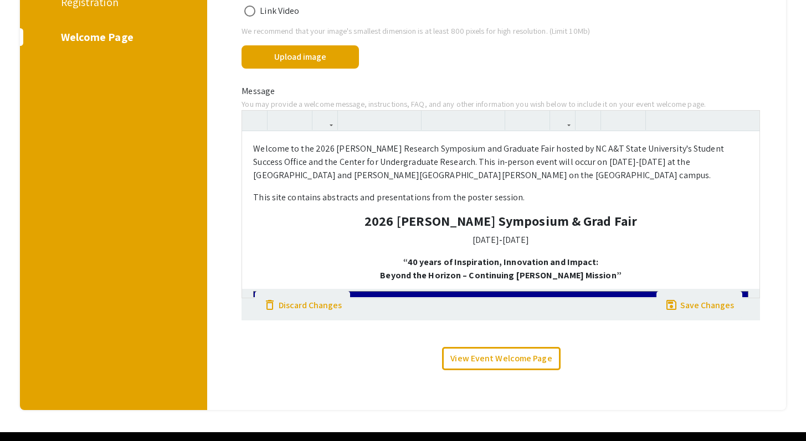
scroll to position [278, 0]
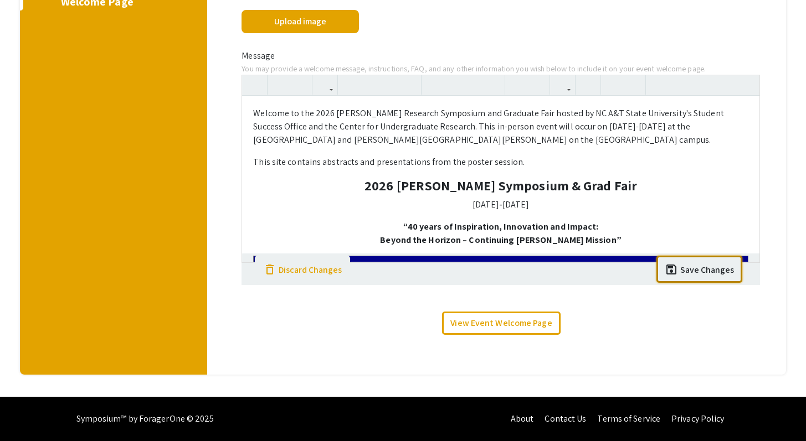
click at [689, 271] on div "Save Changes" at bounding box center [707, 270] width 54 height 13
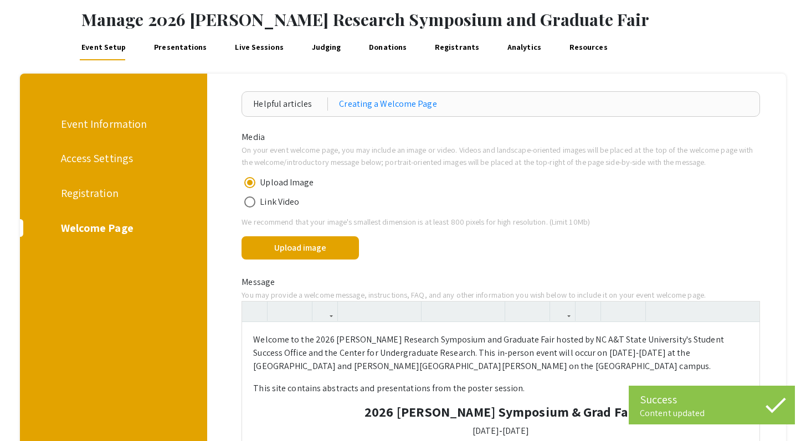
scroll to position [0, 0]
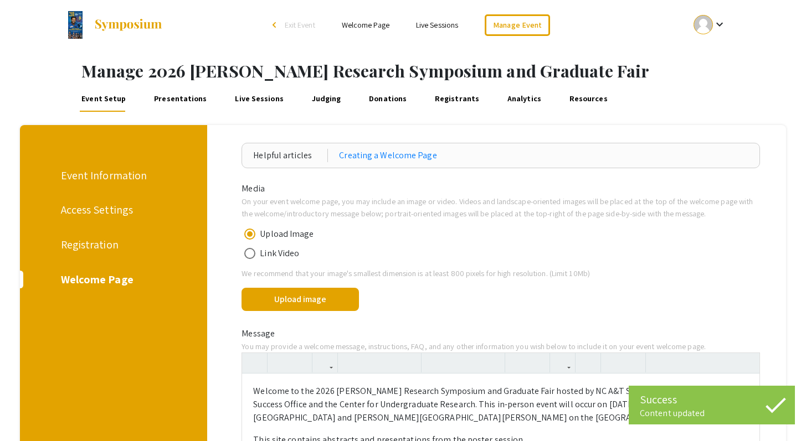
click at [111, 172] on div "Event Information" at bounding box center [112, 175] width 102 height 17
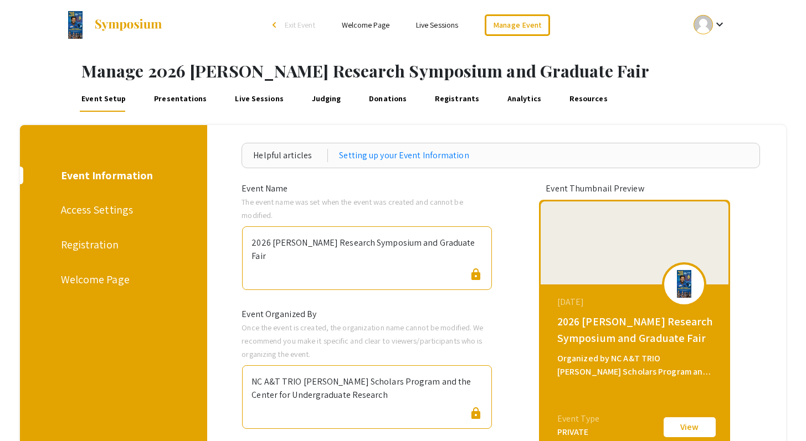
click at [709, 424] on button "View" at bounding box center [689, 427] width 55 height 23
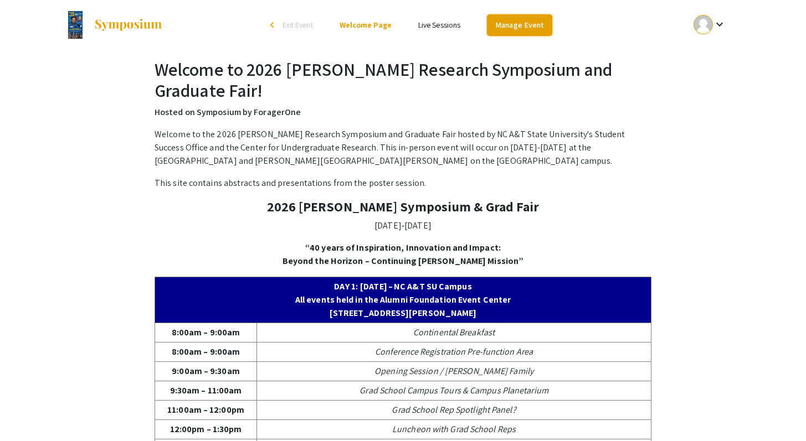
click at [500, 29] on link "Manage Event" at bounding box center [519, 25] width 65 height 22
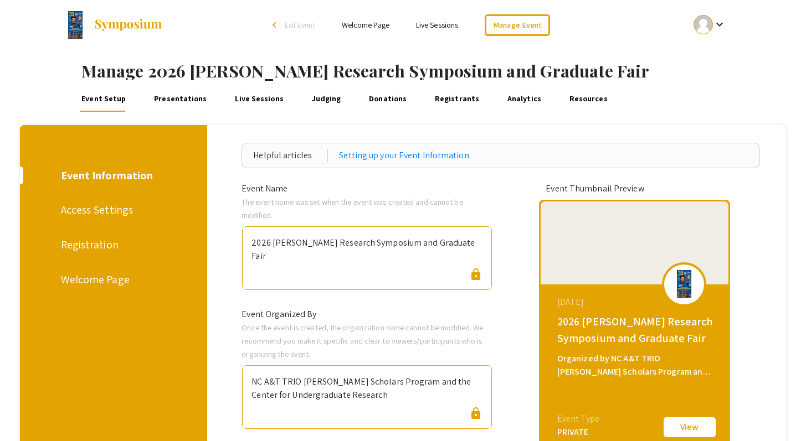
click at [339, 242] on div "2026 [PERSON_NAME] Research Symposium and Graduate Fair" at bounding box center [366, 247] width 231 height 32
click at [339, 212] on div "The event name was set when the event was created and cannot be modified." at bounding box center [366, 208] width 267 height 27
